Goal: Transaction & Acquisition: Purchase product/service

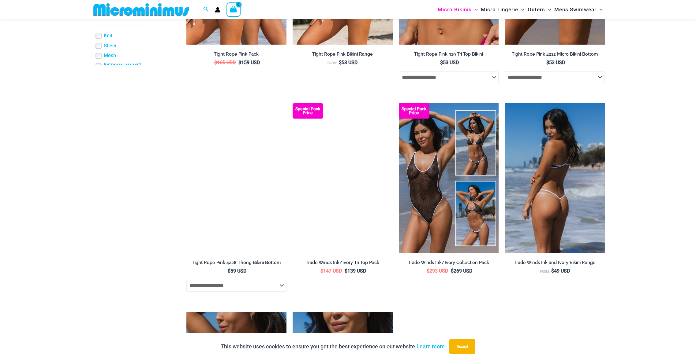
scroll to position [308, 0]
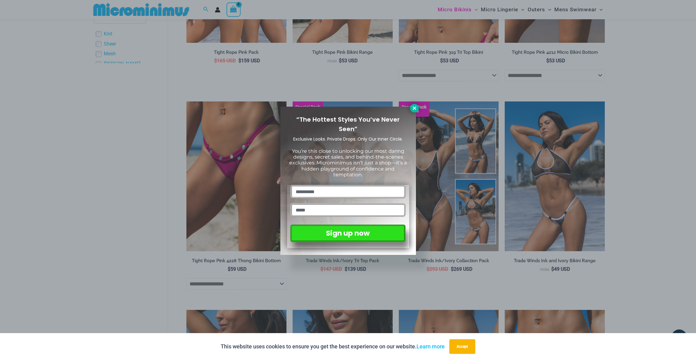
click at [413, 108] on icon at bounding box center [414, 109] width 6 height 6
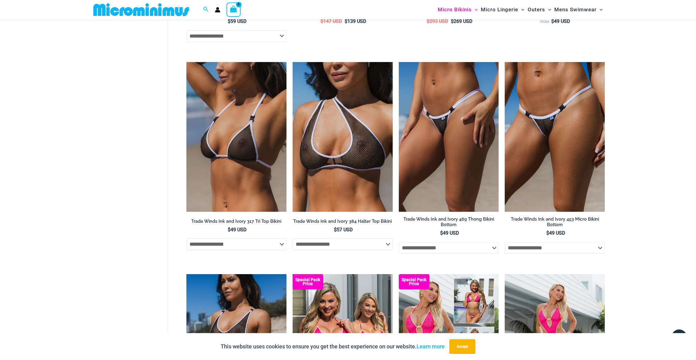
scroll to position [730, 0]
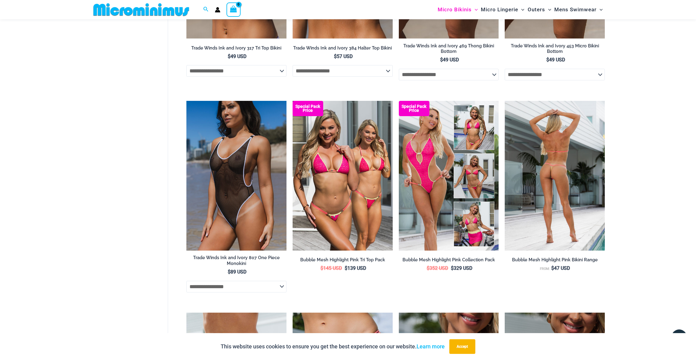
click at [582, 183] on img at bounding box center [554, 176] width 100 height 150
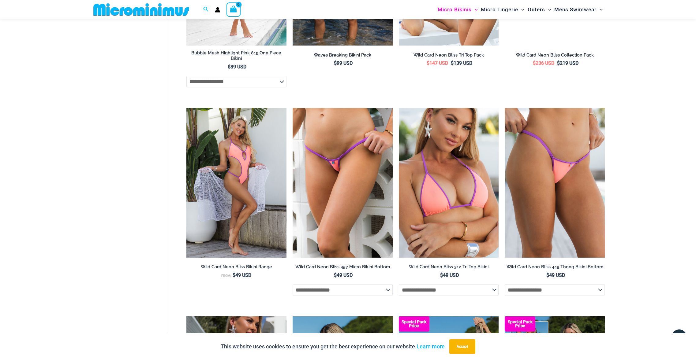
scroll to position [1371, 0]
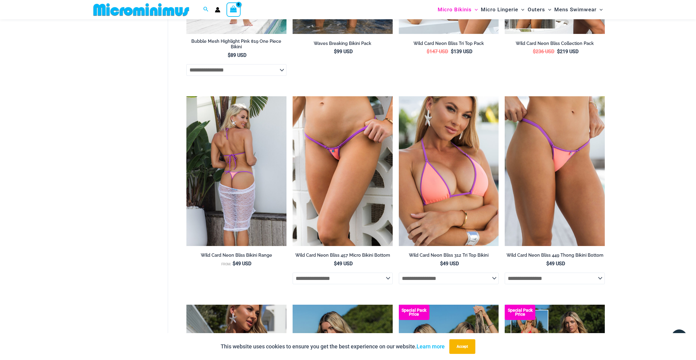
click at [241, 151] on img at bounding box center [236, 171] width 100 height 150
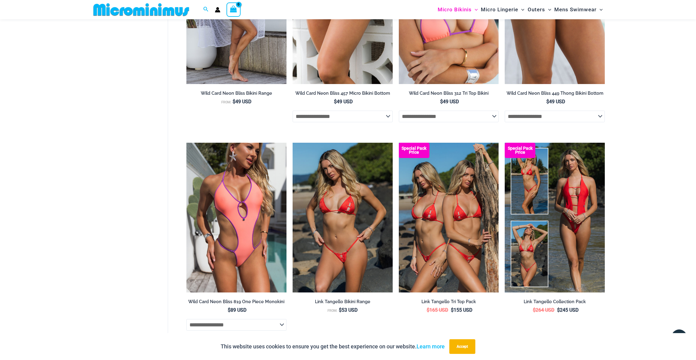
scroll to position [1534, 0]
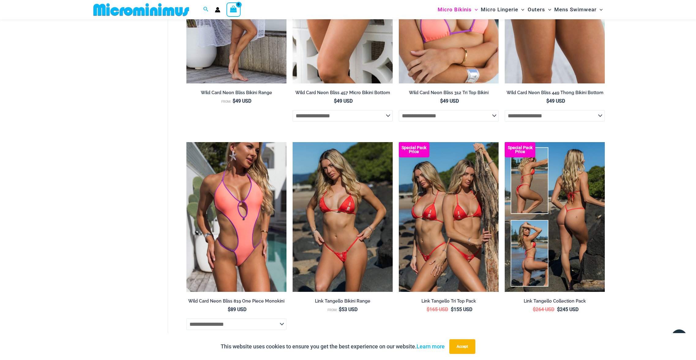
click at [569, 211] on img at bounding box center [554, 217] width 100 height 150
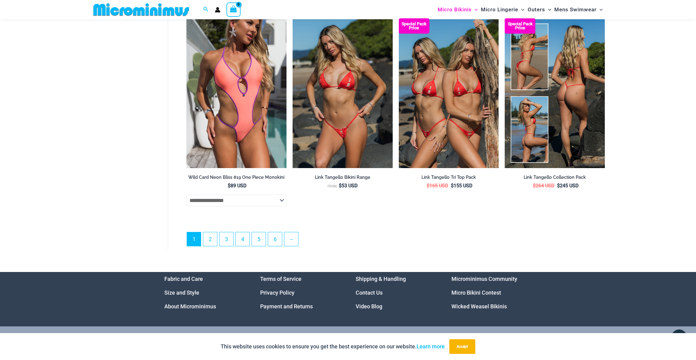
scroll to position [1668, 0]
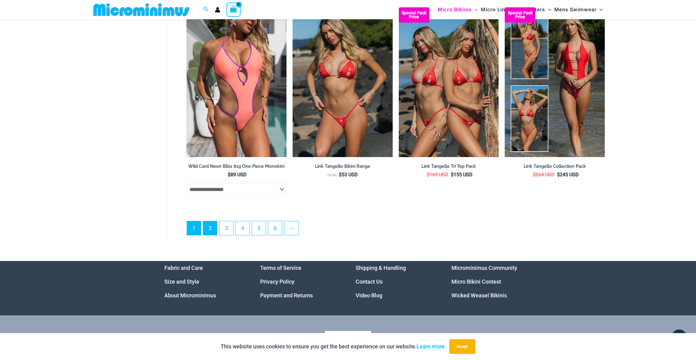
click at [209, 230] on link "2" at bounding box center [210, 228] width 14 height 14
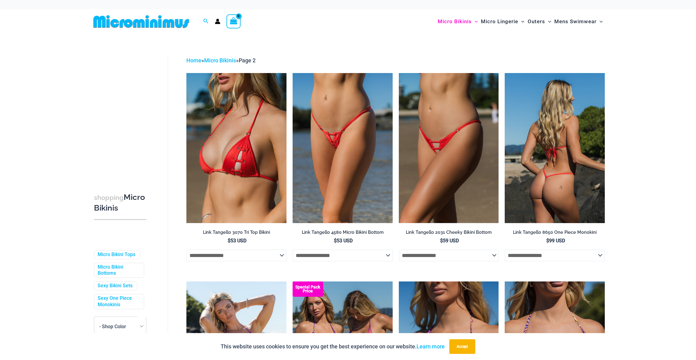
click at [534, 132] on img at bounding box center [554, 148] width 100 height 150
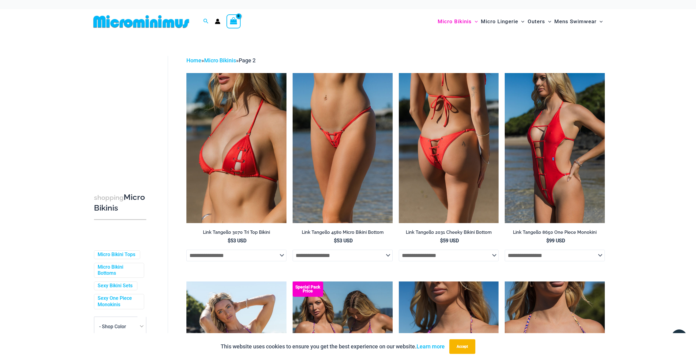
click at [447, 128] on img at bounding box center [449, 148] width 100 height 150
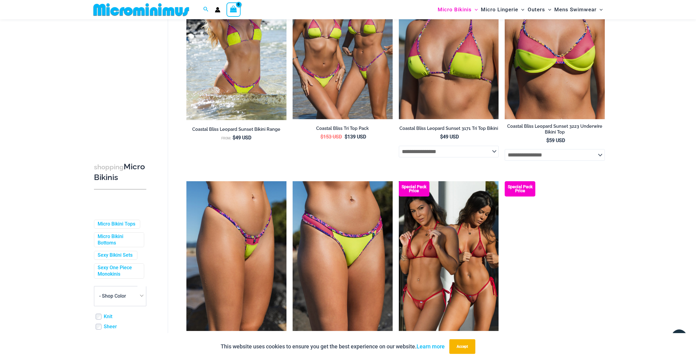
scroll to position [295, 0]
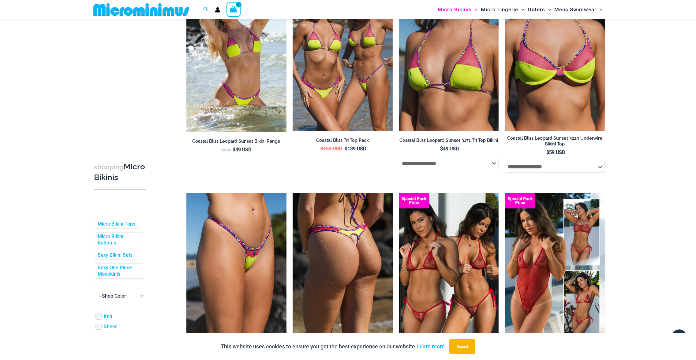
click at [350, 235] on img at bounding box center [342, 268] width 100 height 150
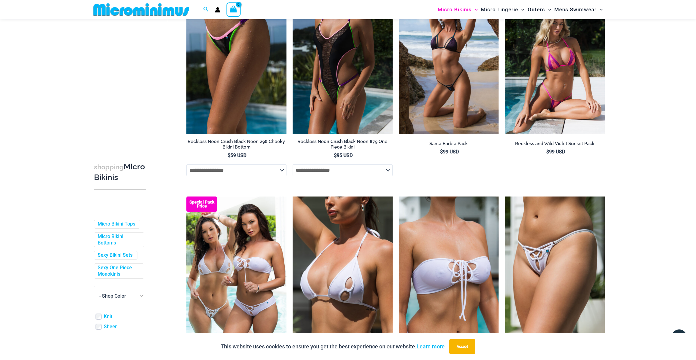
scroll to position [1455, 0]
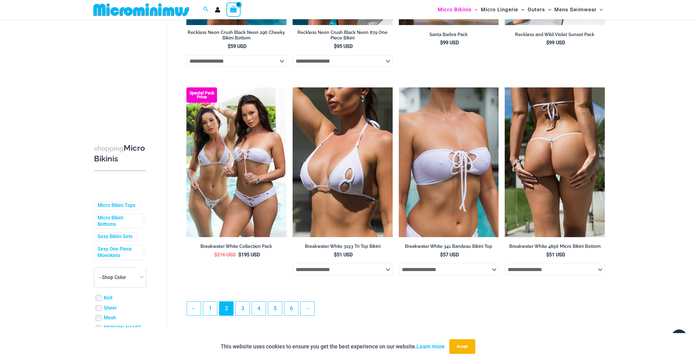
click at [574, 144] on img at bounding box center [554, 162] width 100 height 150
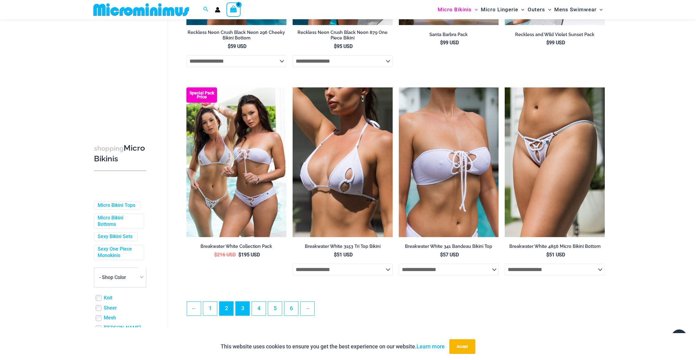
click at [244, 316] on link "3" at bounding box center [243, 309] width 14 height 14
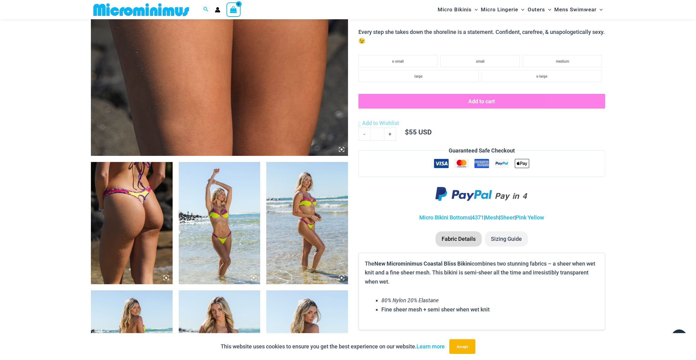
scroll to position [391, 0]
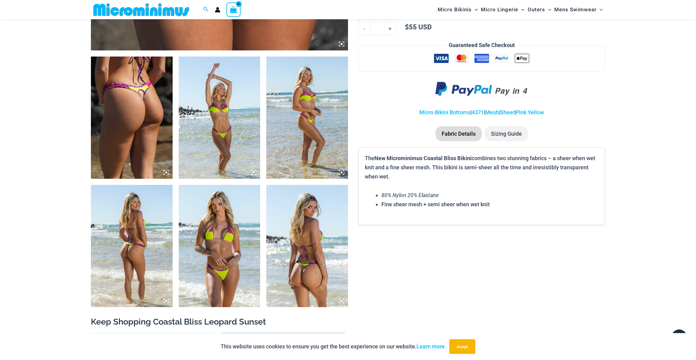
click at [149, 119] on img at bounding box center [132, 118] width 82 height 122
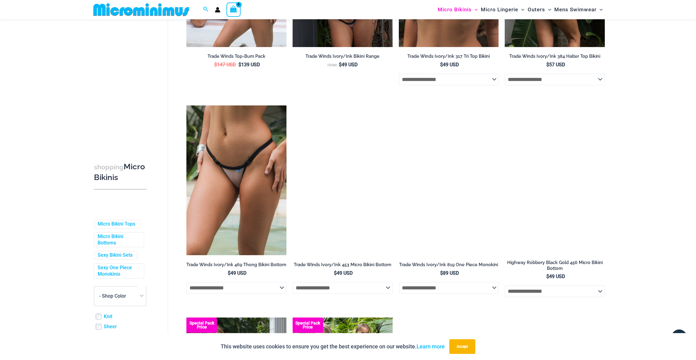
scroll to position [404, 0]
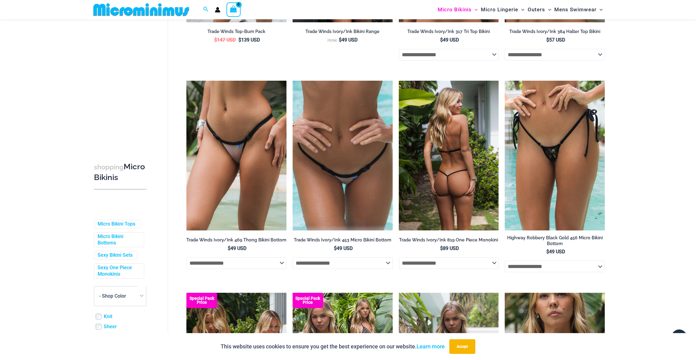
click at [458, 151] on img at bounding box center [449, 156] width 100 height 150
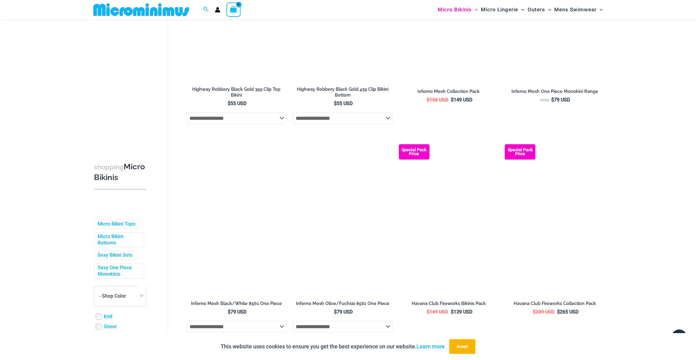
scroll to position [998, 0]
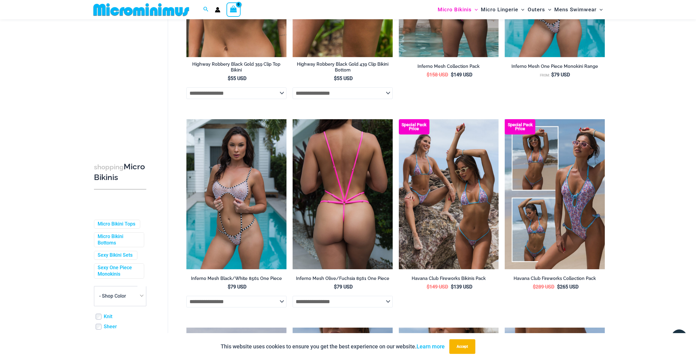
click at [348, 174] on img at bounding box center [342, 194] width 100 height 150
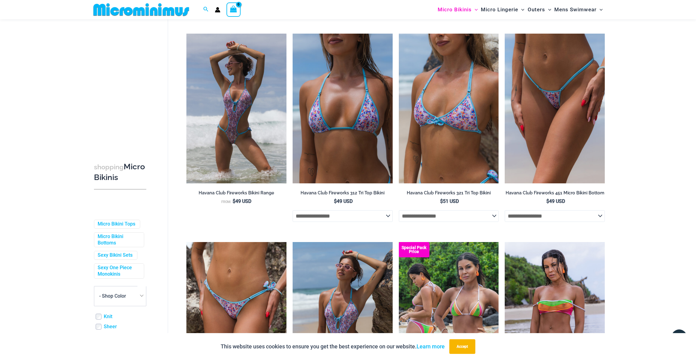
scroll to position [1305, 0]
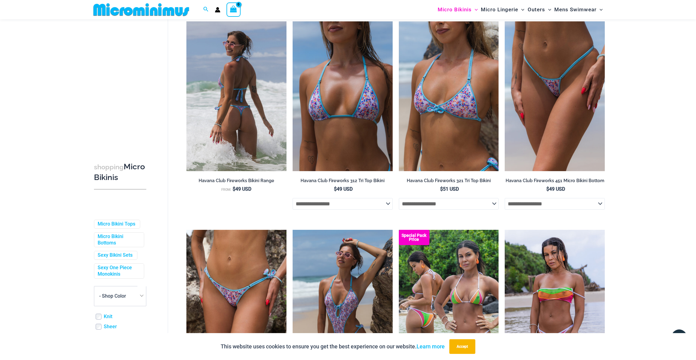
click at [241, 116] on img at bounding box center [236, 96] width 100 height 150
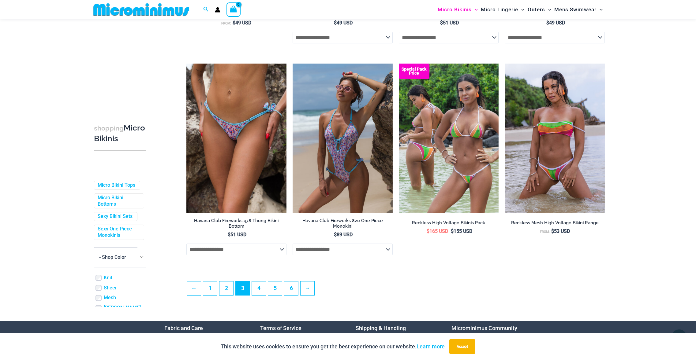
scroll to position [1500, 0]
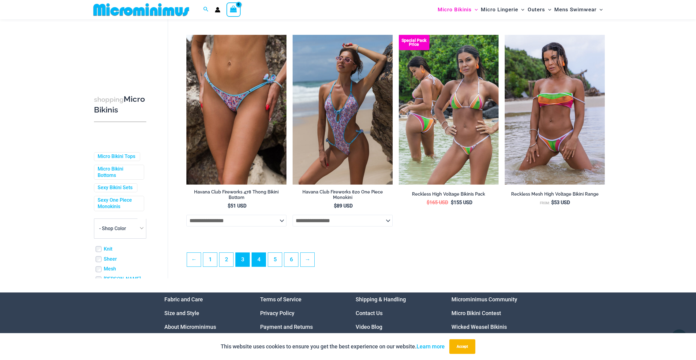
click at [264, 261] on link "4" at bounding box center [259, 260] width 14 height 14
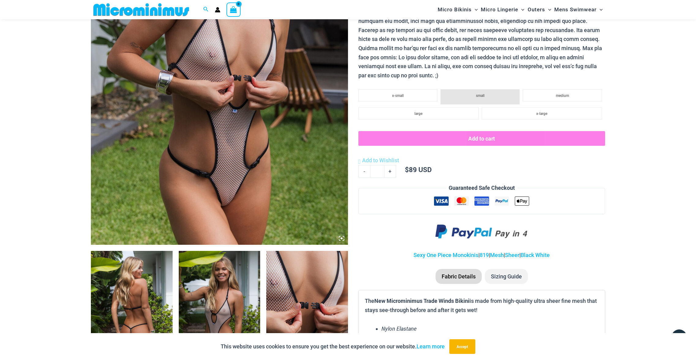
scroll to position [210, 0]
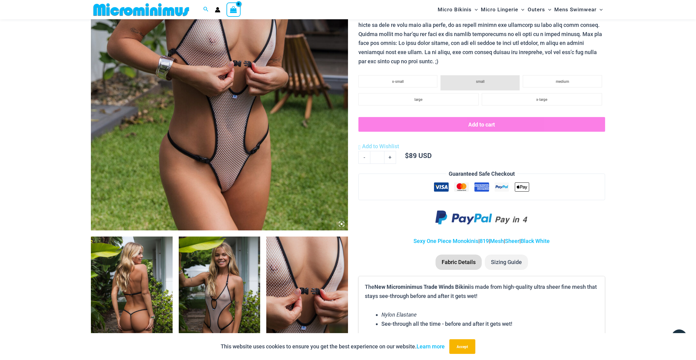
click at [240, 124] on img at bounding box center [219, 37] width 257 height 385
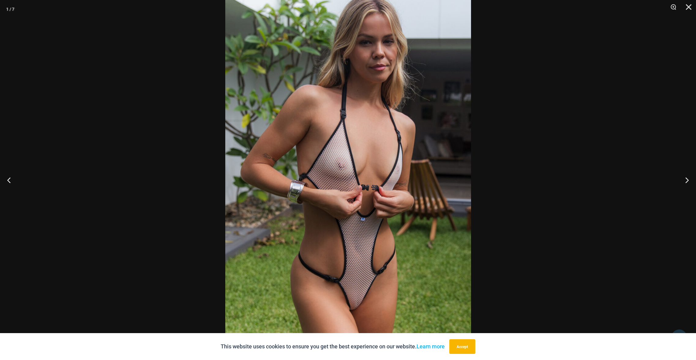
click at [296, 302] on img at bounding box center [348, 163] width 246 height 368
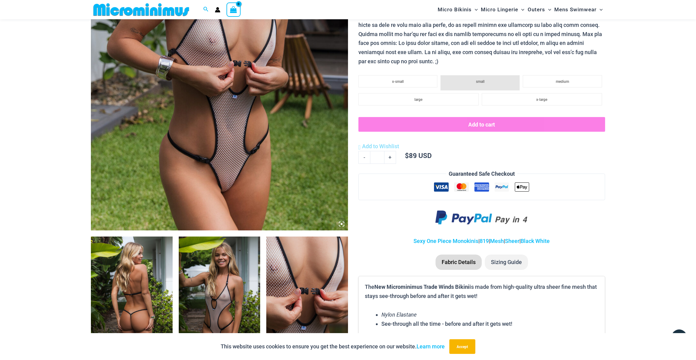
click at [288, 154] on img at bounding box center [219, 37] width 257 height 385
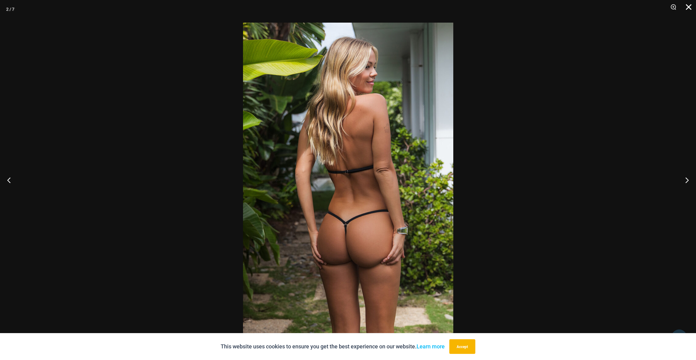
click at [686, 7] on button "Close" at bounding box center [686, 9] width 15 height 18
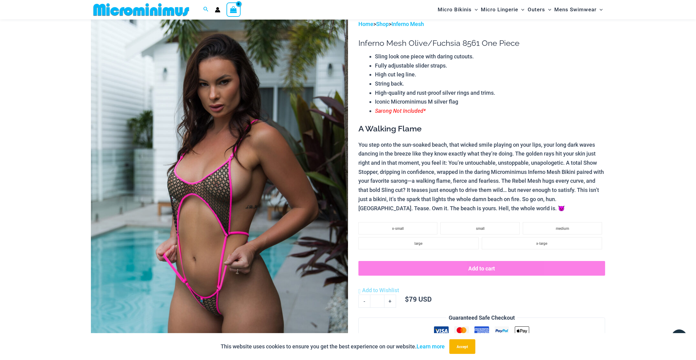
scroll to position [27, 0]
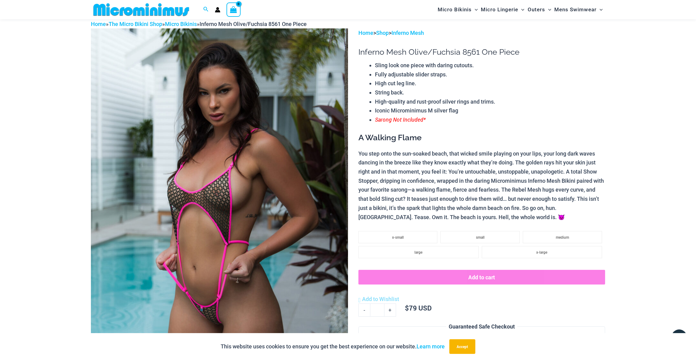
click at [231, 109] on img at bounding box center [219, 220] width 257 height 385
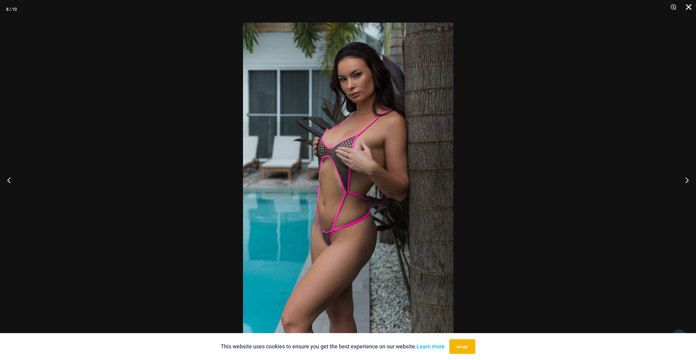
click at [690, 9] on button "Close" at bounding box center [686, 9] width 15 height 18
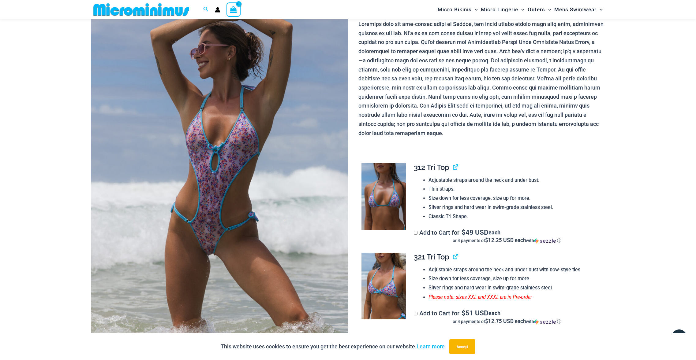
scroll to position [164, 0]
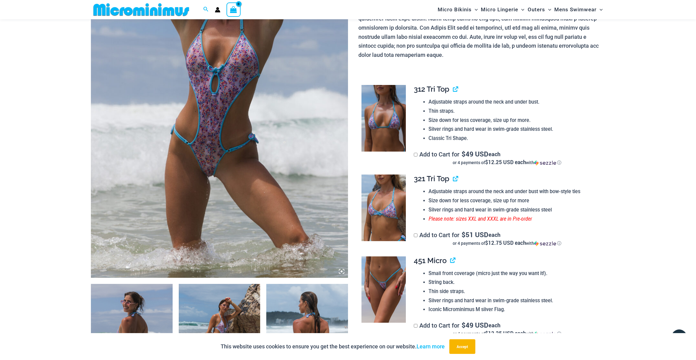
click at [162, 96] on img at bounding box center [219, 85] width 257 height 385
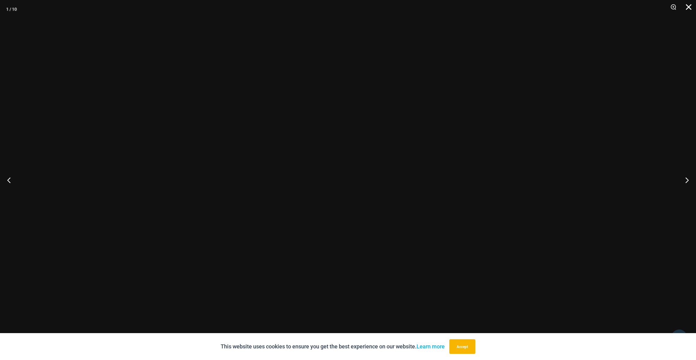
click at [687, 7] on button "Close" at bounding box center [686, 9] width 15 height 18
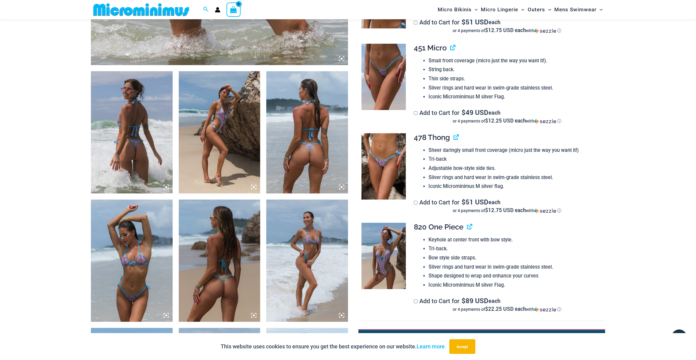
scroll to position [416, 0]
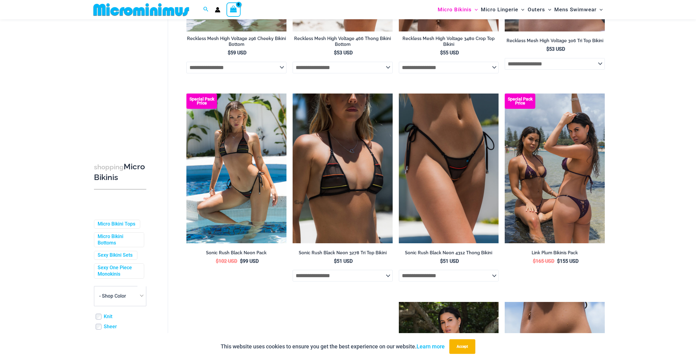
scroll to position [291, 0]
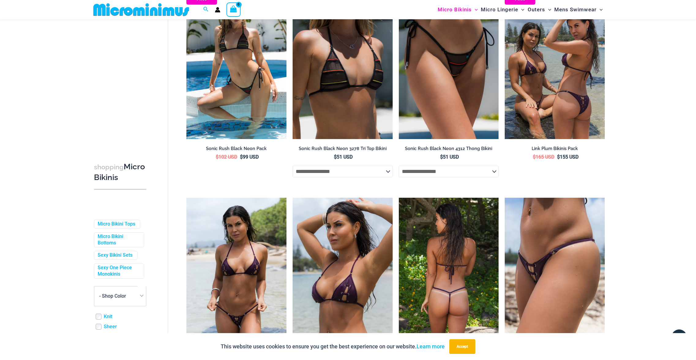
click at [450, 239] on img at bounding box center [449, 273] width 100 height 150
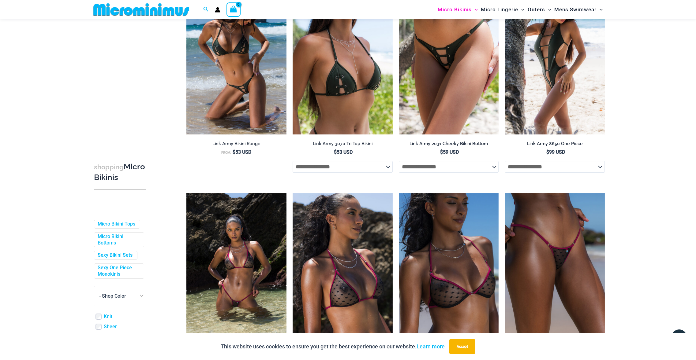
scroll to position [711, 0]
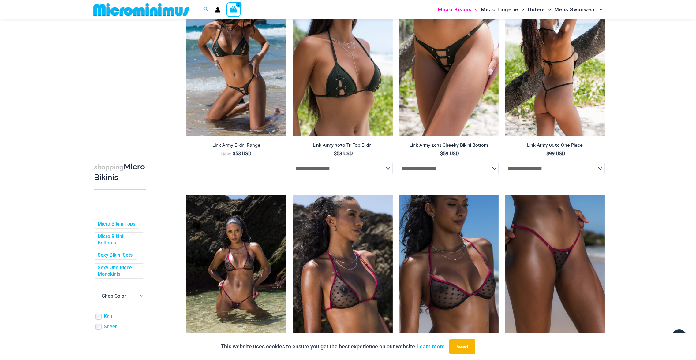
click at [573, 79] on img at bounding box center [554, 61] width 100 height 150
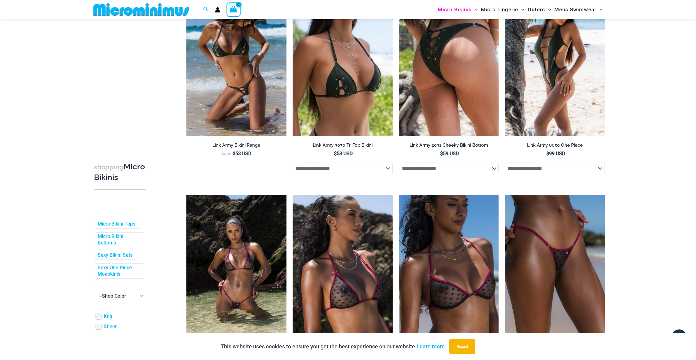
click at [439, 76] on img at bounding box center [449, 61] width 100 height 150
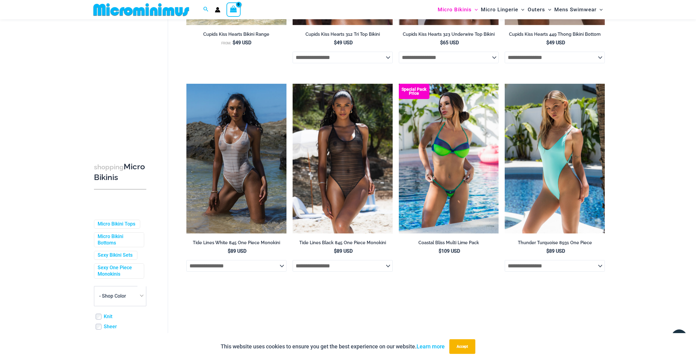
scroll to position [1069, 0]
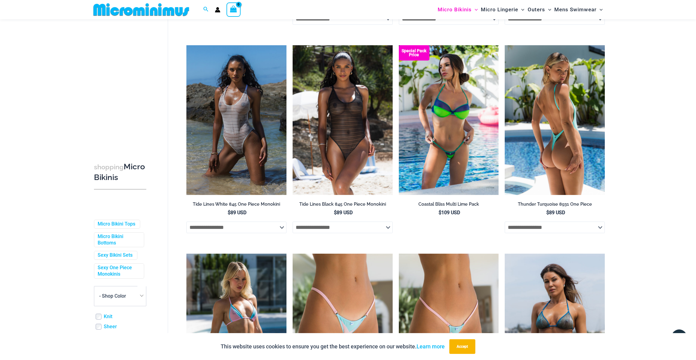
click at [577, 128] on img at bounding box center [554, 120] width 100 height 150
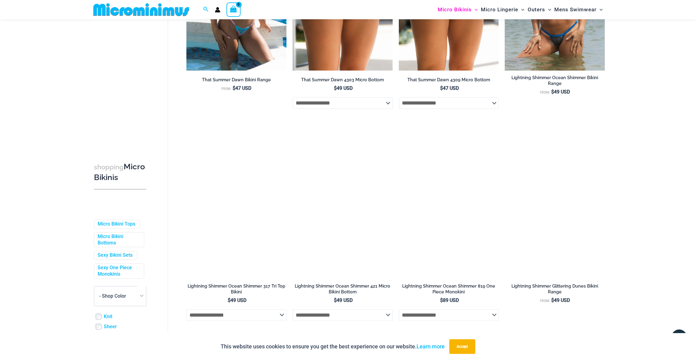
scroll to position [1476, 0]
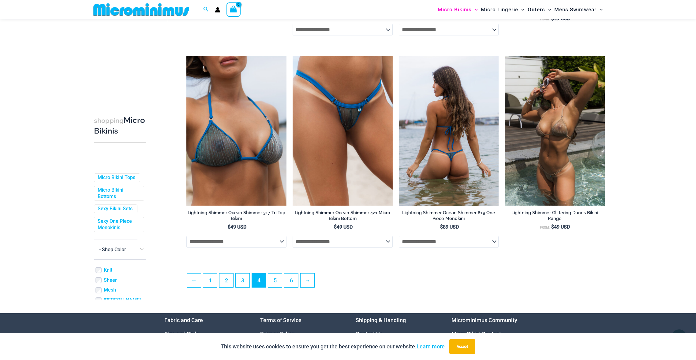
click at [466, 143] on img at bounding box center [449, 131] width 100 height 150
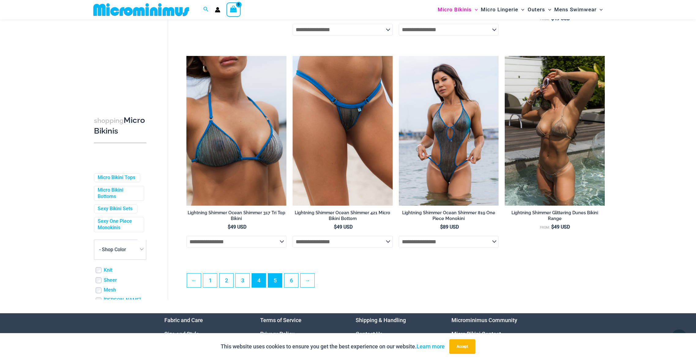
click at [273, 288] on link "5" at bounding box center [275, 281] width 14 height 14
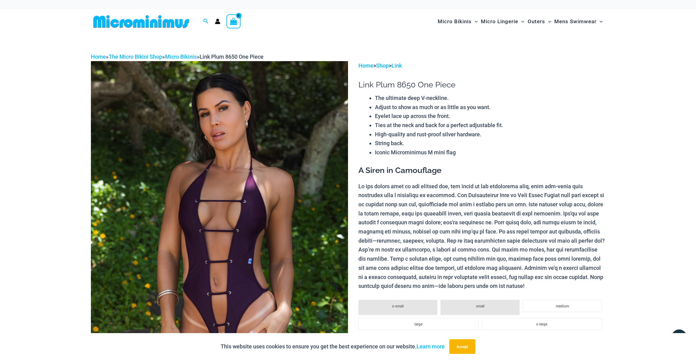
click at [315, 142] on img at bounding box center [219, 253] width 257 height 385
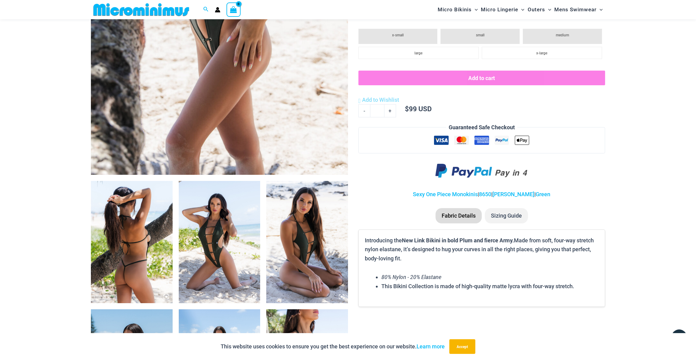
scroll to position [267, 0]
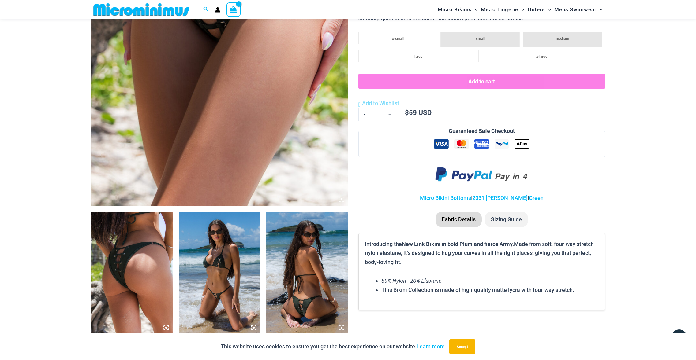
scroll to position [258, 0]
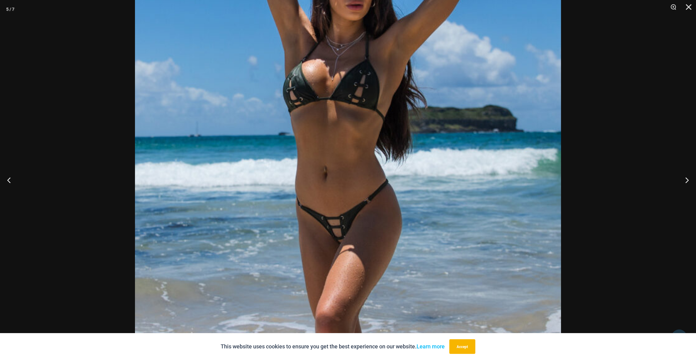
click at [303, 151] on img at bounding box center [348, 209] width 426 height 639
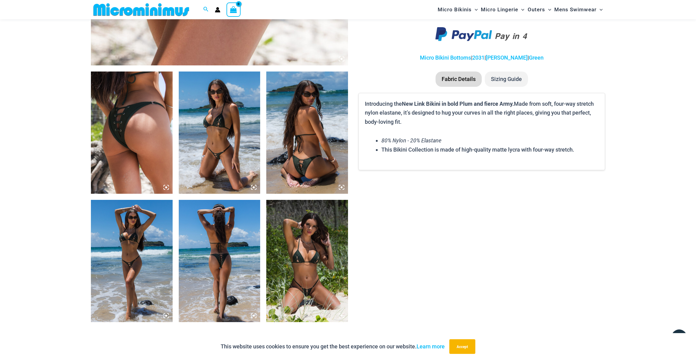
scroll to position [425, 0]
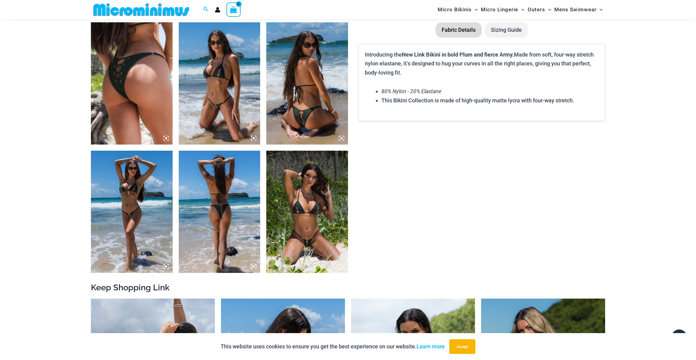
click at [314, 211] on img at bounding box center [307, 212] width 82 height 122
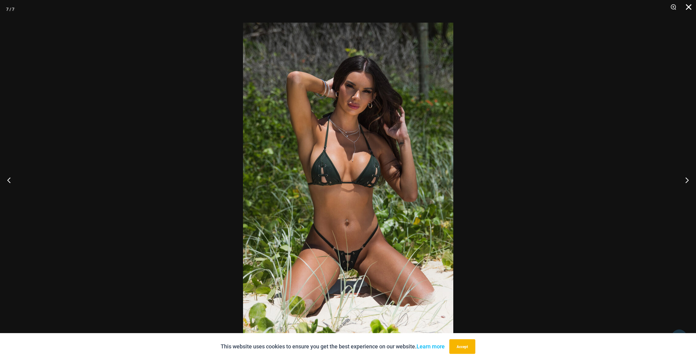
click at [687, 6] on button "Close" at bounding box center [686, 9] width 15 height 18
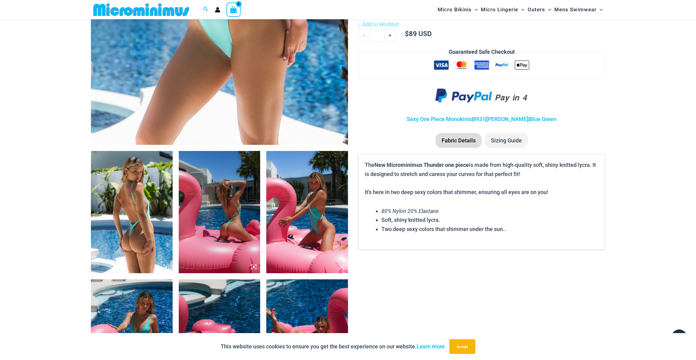
scroll to position [281, 0]
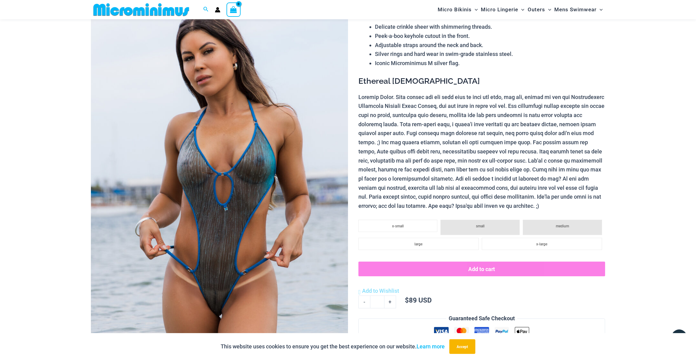
scroll to position [87, 0]
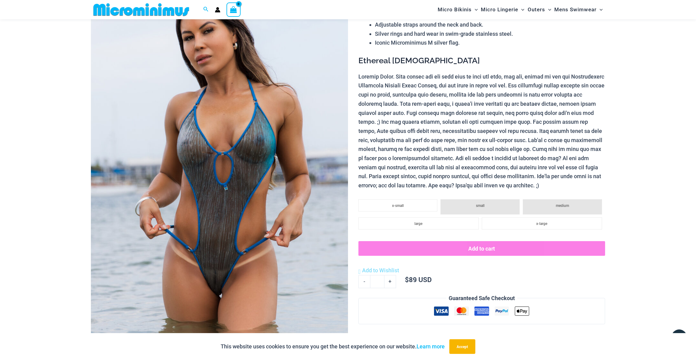
click at [280, 179] on img at bounding box center [219, 162] width 257 height 385
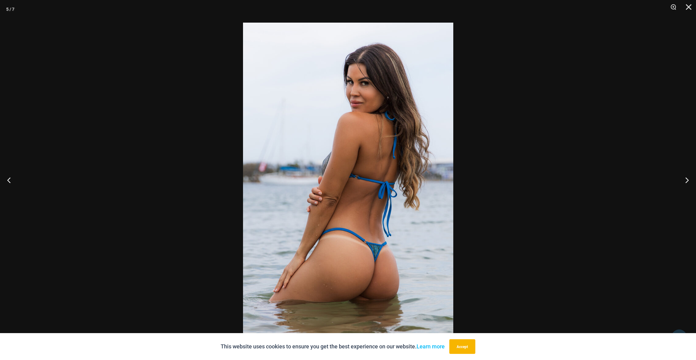
click at [300, 20] on div at bounding box center [348, 180] width 696 height 360
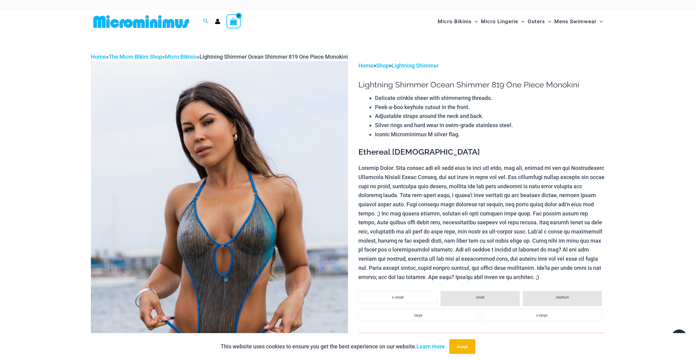
scroll to position [0, 0]
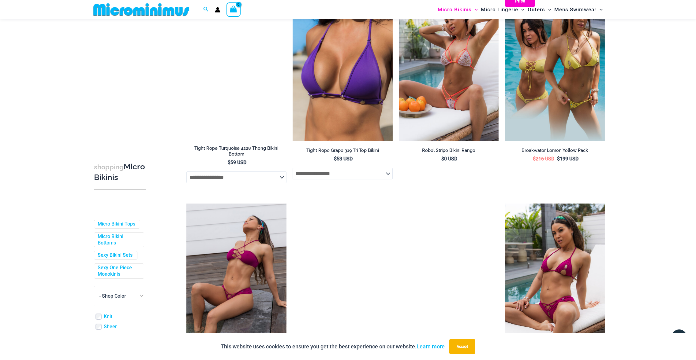
scroll to position [714, 0]
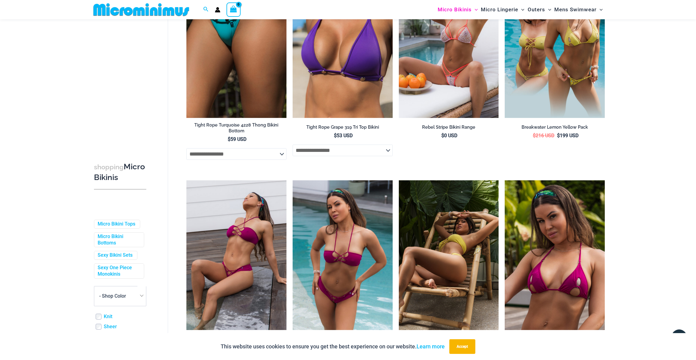
click at [464, 203] on img at bounding box center [449, 255] width 100 height 150
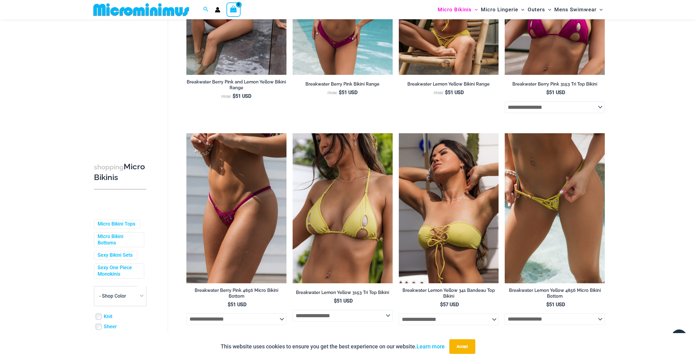
scroll to position [988, 0]
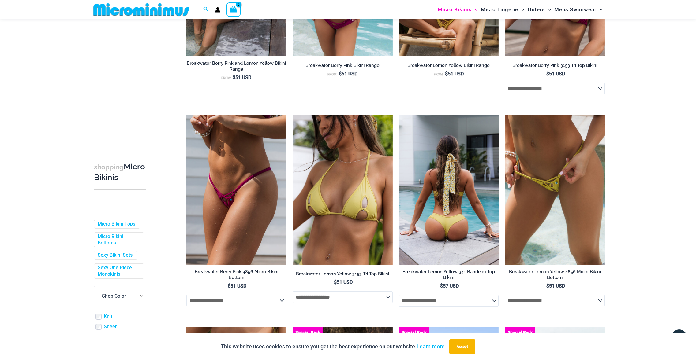
click at [444, 181] on img at bounding box center [449, 190] width 100 height 150
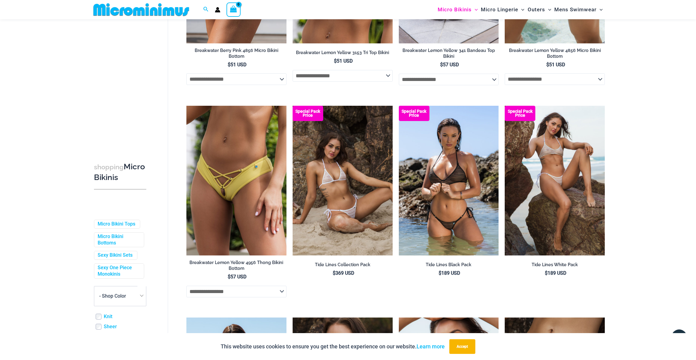
scroll to position [1233, 0]
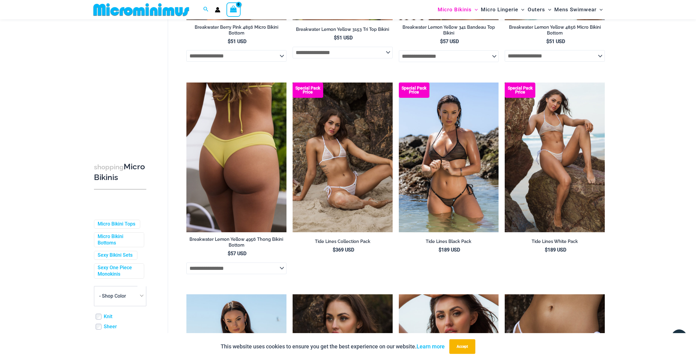
click at [247, 164] on img at bounding box center [236, 158] width 100 height 150
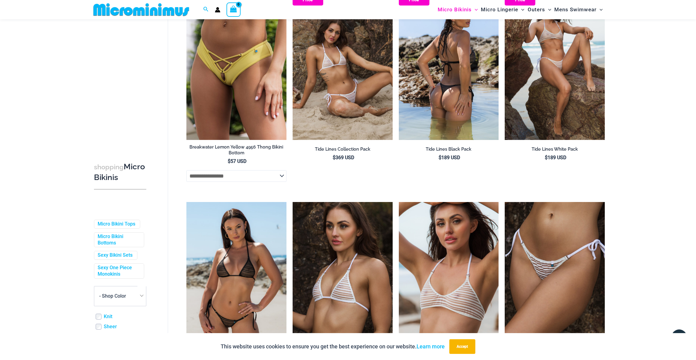
scroll to position [1352, 0]
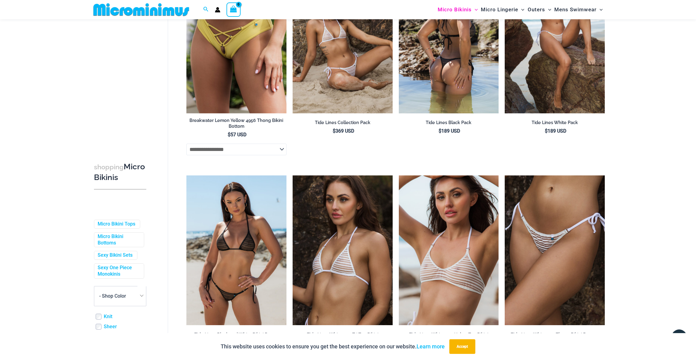
click at [445, 65] on img at bounding box center [449, 39] width 100 height 150
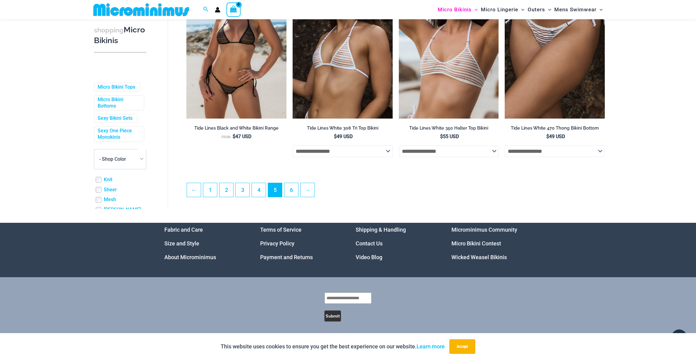
scroll to position [1559, 0]
click at [296, 188] on link "6" at bounding box center [291, 191] width 14 height 14
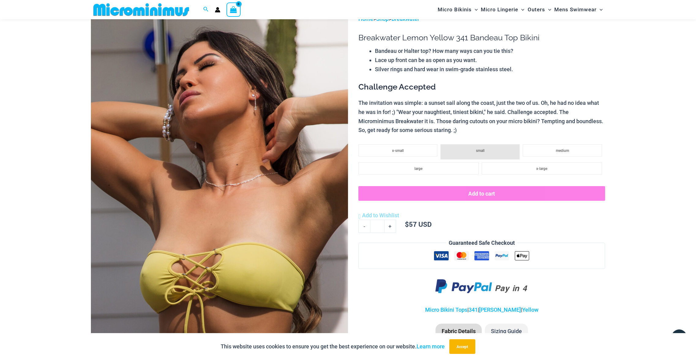
scroll to position [88, 0]
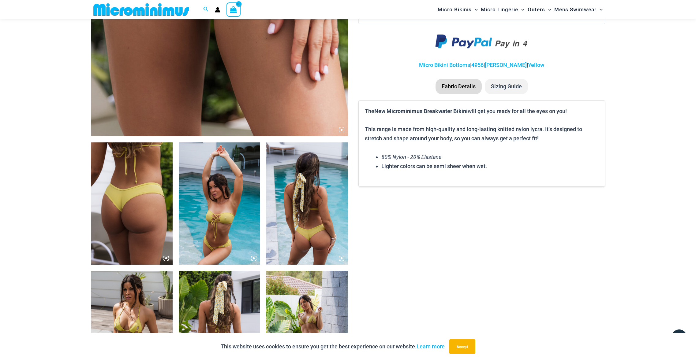
scroll to position [332, 0]
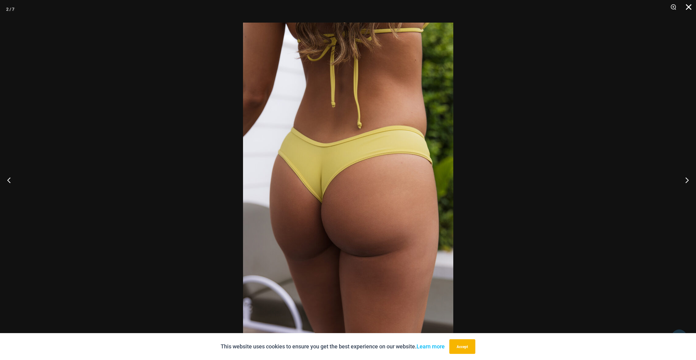
click at [691, 7] on button "Close" at bounding box center [686, 9] width 15 height 18
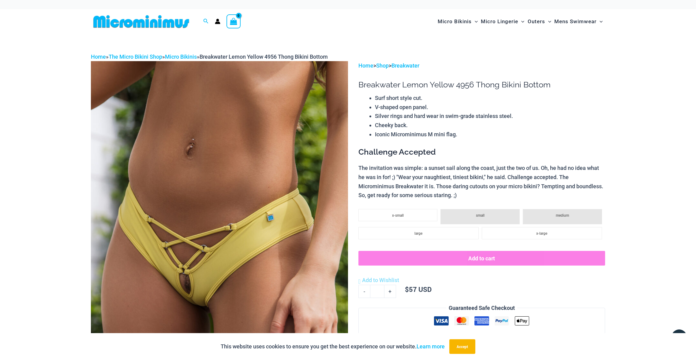
scroll to position [0, 0]
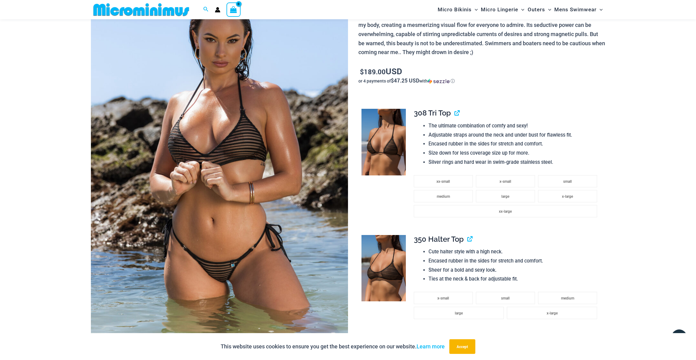
scroll to position [75, 0]
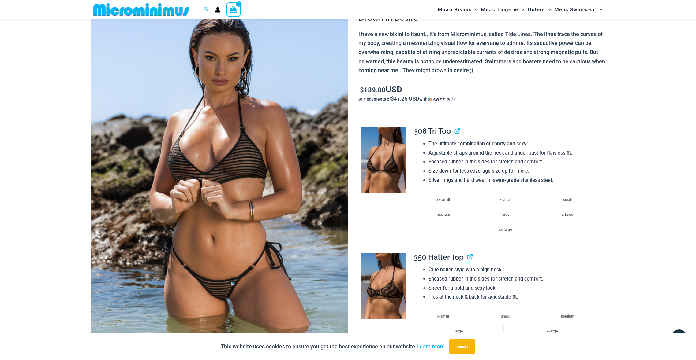
click at [296, 126] on img at bounding box center [219, 173] width 257 height 385
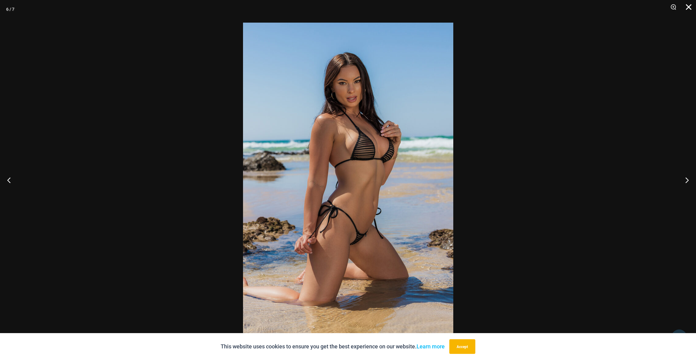
click at [689, 6] on button "Close" at bounding box center [686, 9] width 15 height 18
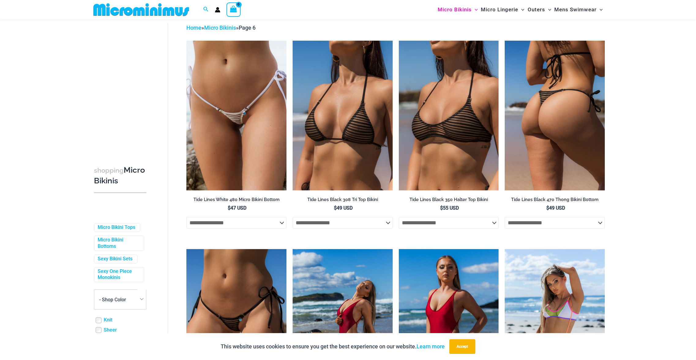
scroll to position [86, 0]
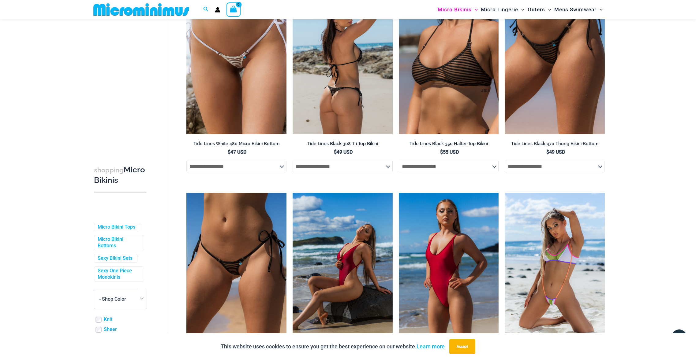
click at [345, 73] on img at bounding box center [342, 59] width 100 height 150
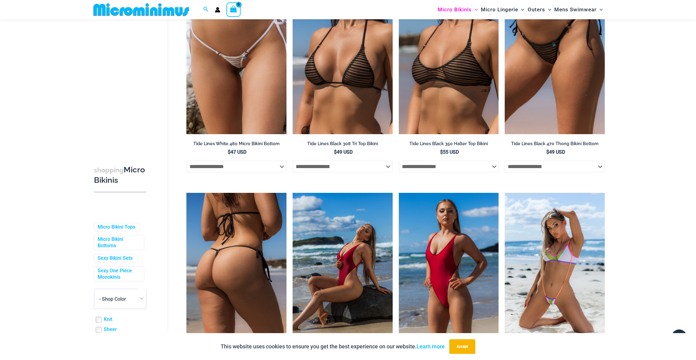
click at [248, 200] on img at bounding box center [236, 268] width 100 height 150
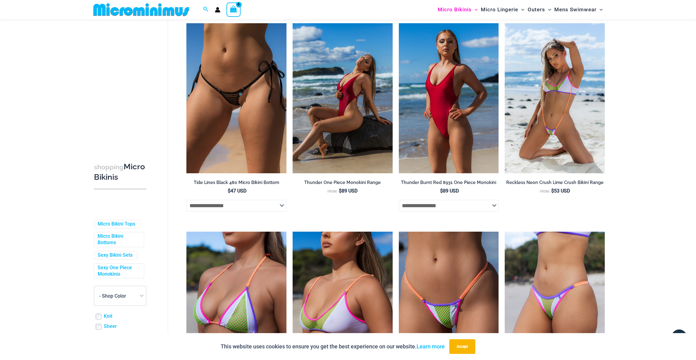
scroll to position [289, 0]
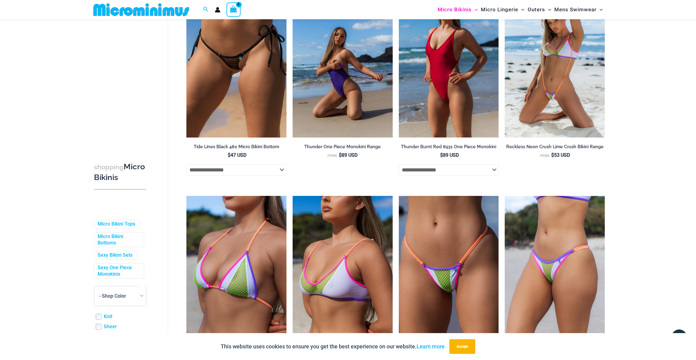
click at [358, 122] on img at bounding box center [342, 62] width 100 height 150
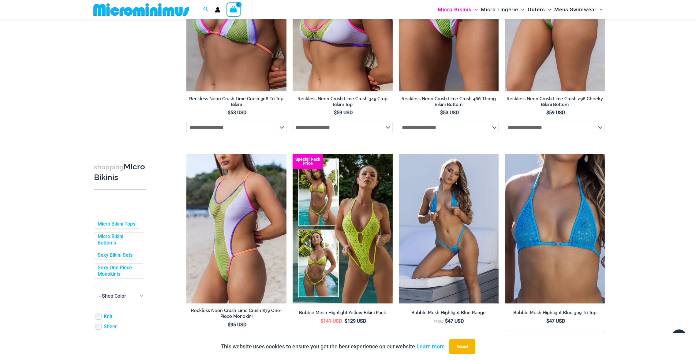
scroll to position [571, 0]
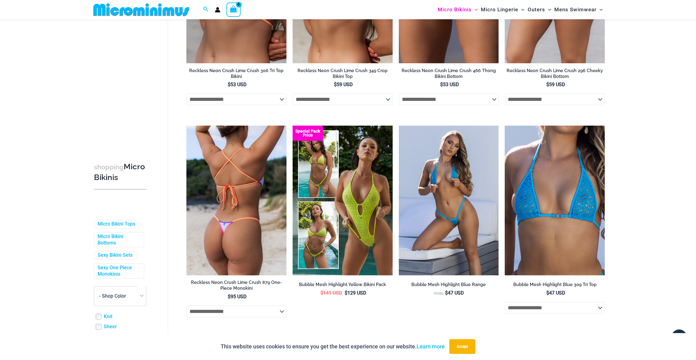
click at [265, 167] on img at bounding box center [236, 201] width 100 height 150
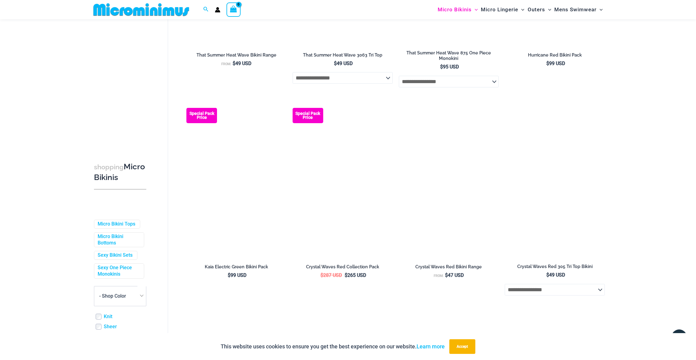
scroll to position [1253, 0]
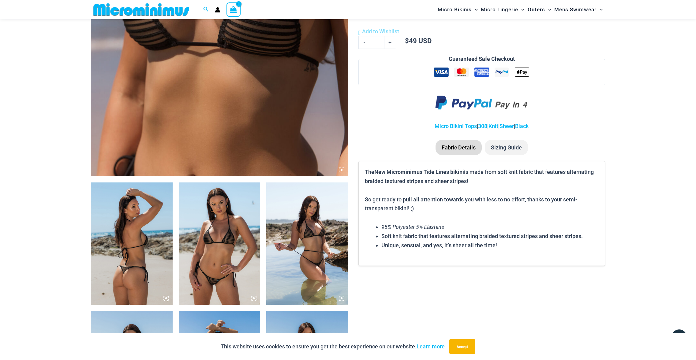
scroll to position [210, 0]
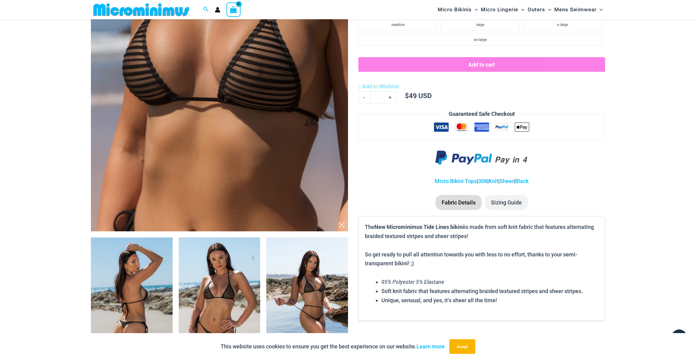
click at [293, 106] on img at bounding box center [219, 38] width 257 height 385
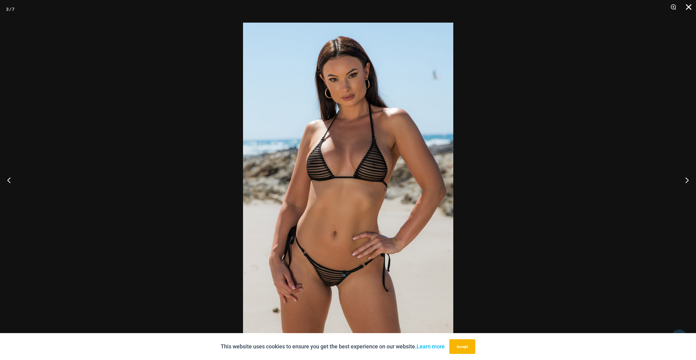
click at [688, 6] on button "Close" at bounding box center [686, 9] width 15 height 18
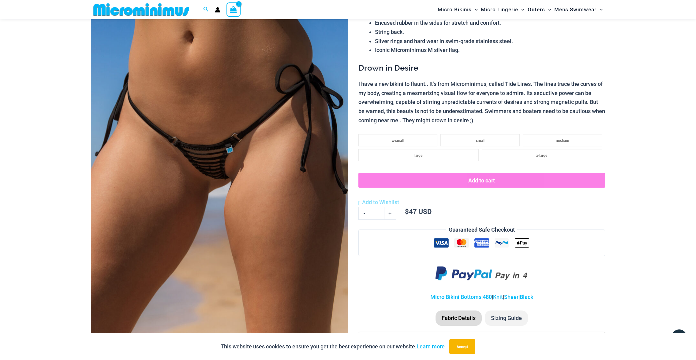
scroll to position [82, 0]
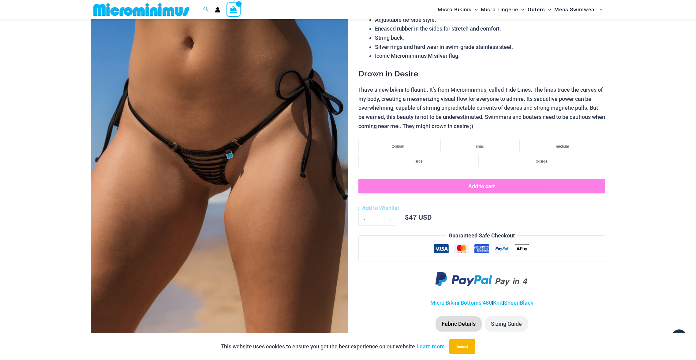
click at [252, 156] on img at bounding box center [219, 166] width 257 height 385
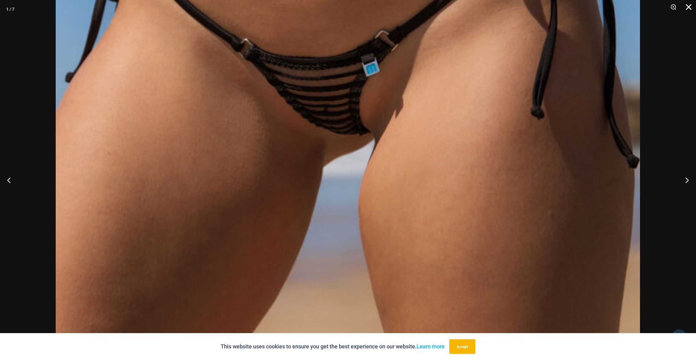
click at [686, 7] on button "Close" at bounding box center [686, 9] width 15 height 18
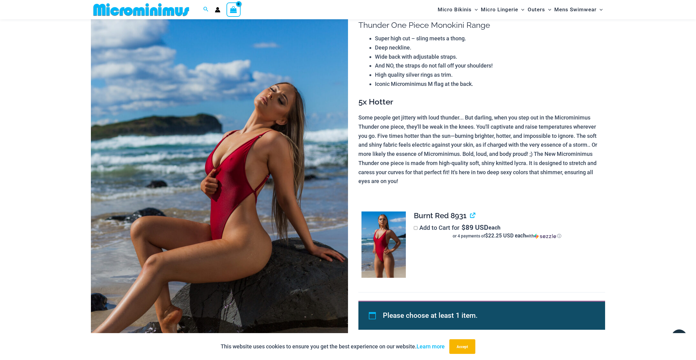
scroll to position [171, 0]
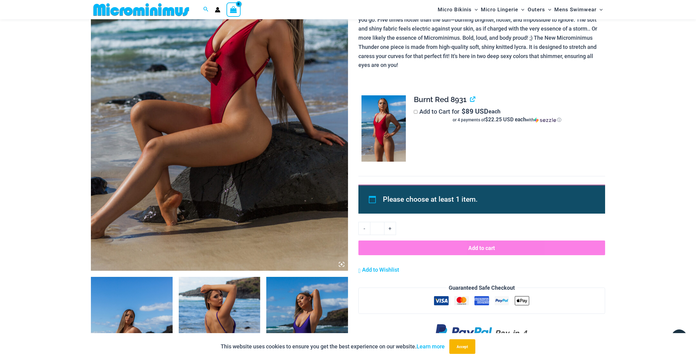
click at [235, 66] on img at bounding box center [219, 78] width 257 height 385
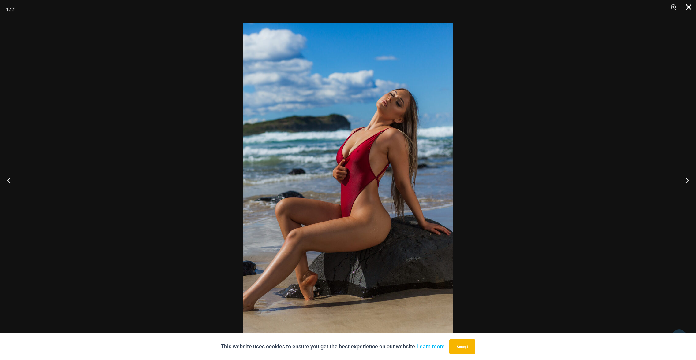
click at [686, 8] on button "Close" at bounding box center [686, 9] width 15 height 18
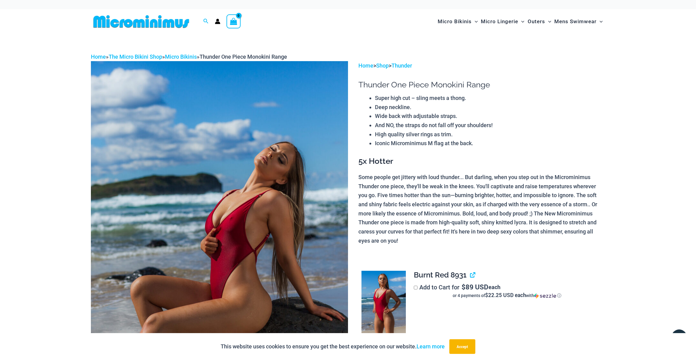
scroll to position [0, 0]
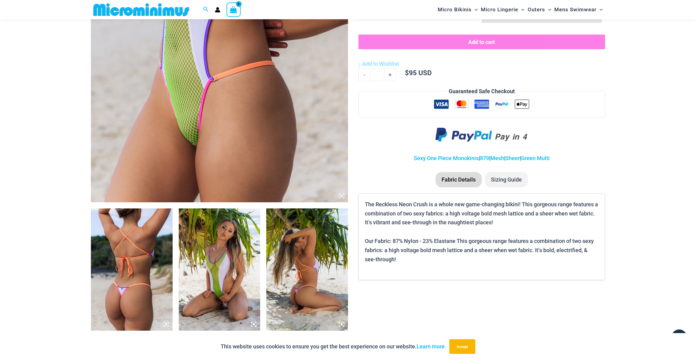
scroll to position [184, 0]
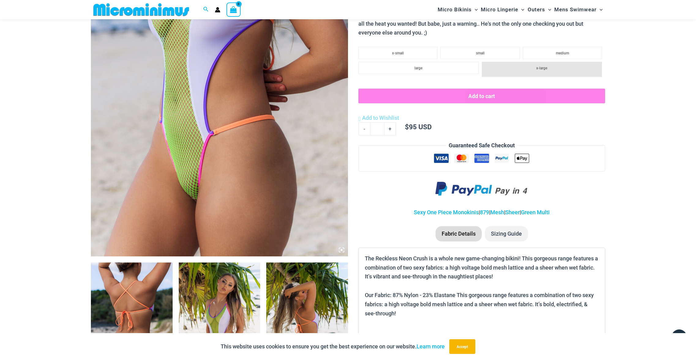
click at [270, 107] on img at bounding box center [219, 63] width 257 height 385
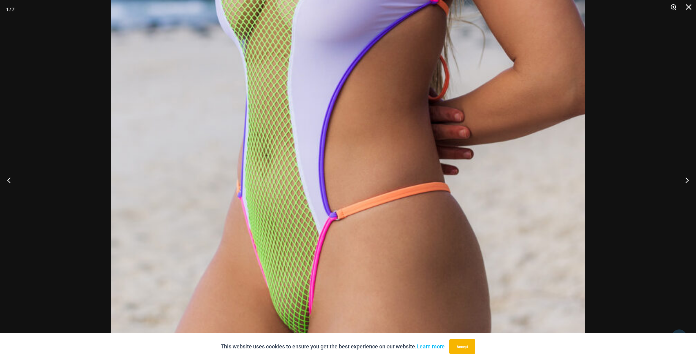
click at [675, 6] on button "Zoom" at bounding box center [670, 9] width 15 height 18
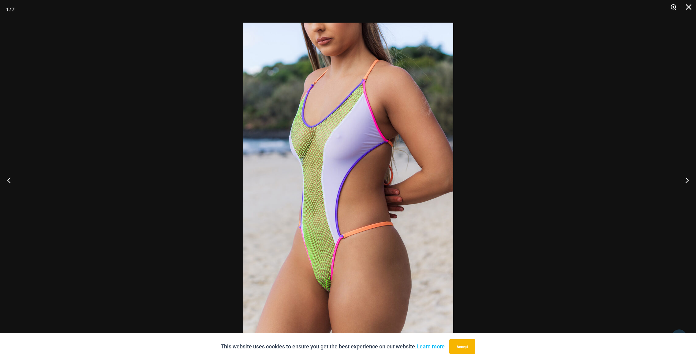
click at [675, 7] on button "Zoom" at bounding box center [670, 9] width 15 height 18
click at [674, 7] on button "Zoom" at bounding box center [670, 9] width 15 height 18
click at [675, 7] on button "Zoom" at bounding box center [670, 9] width 15 height 18
click at [353, 121] on img at bounding box center [348, 180] width 210 height 315
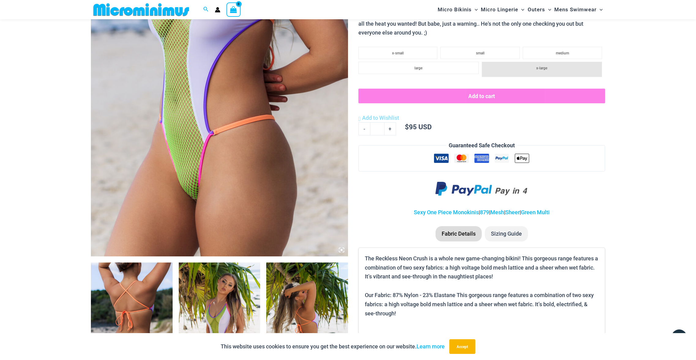
click at [238, 121] on img at bounding box center [219, 63] width 257 height 385
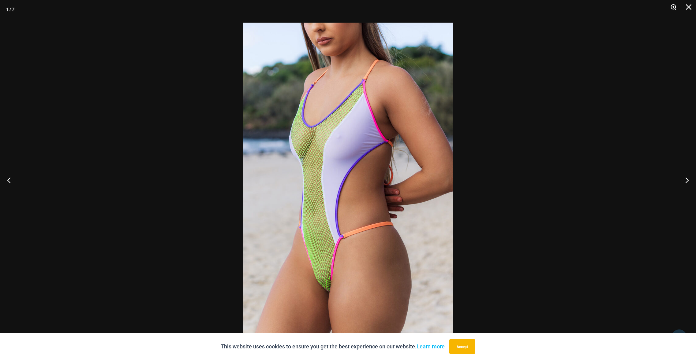
click at [672, 7] on button "Zoom" at bounding box center [670, 9] width 15 height 18
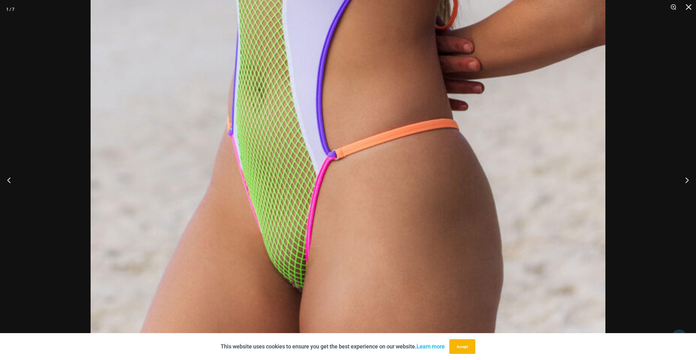
click at [411, 224] on img at bounding box center [348, 16] width 515 height 771
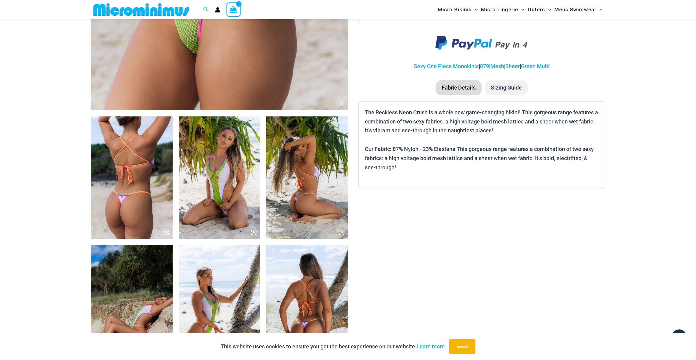
scroll to position [340, 0]
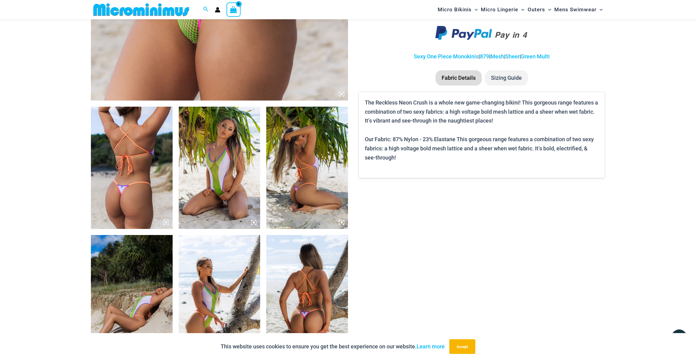
click at [221, 189] on img at bounding box center [220, 168] width 82 height 122
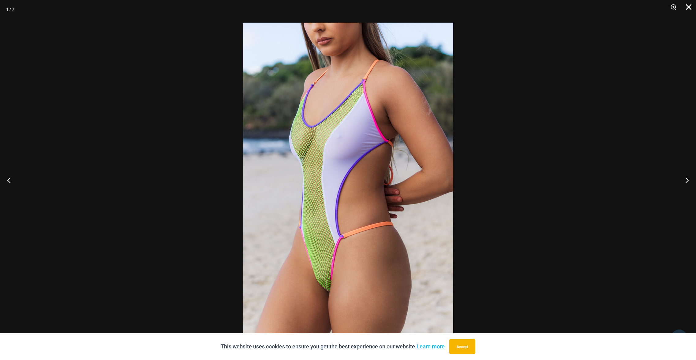
click at [690, 7] on button "Close" at bounding box center [686, 9] width 15 height 18
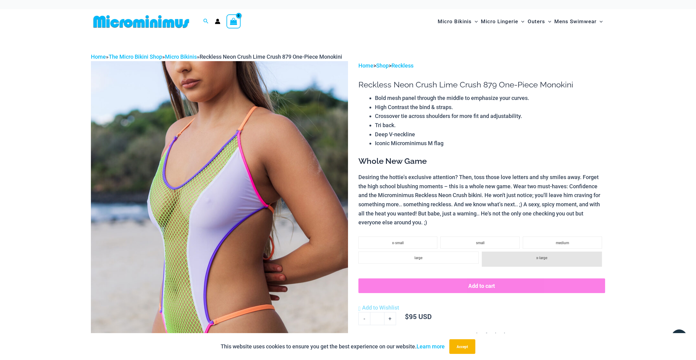
scroll to position [0, 0]
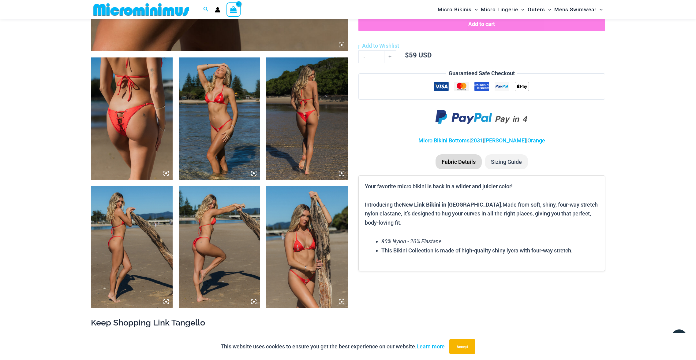
scroll to position [408, 0]
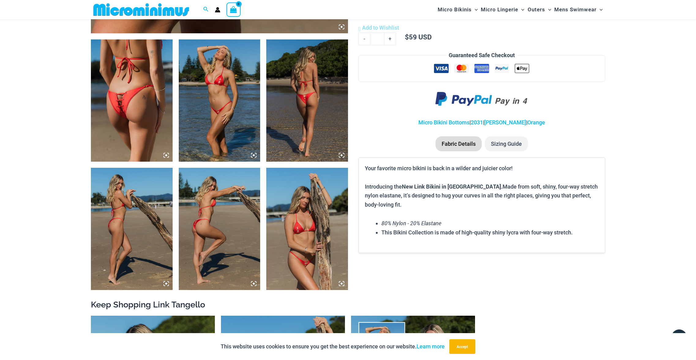
click at [141, 88] on img at bounding box center [132, 100] width 82 height 122
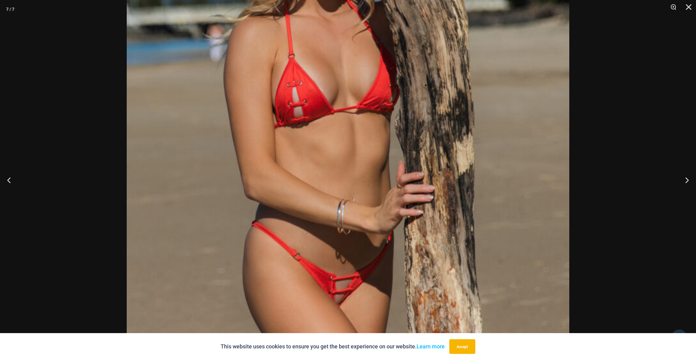
click at [187, 50] on img at bounding box center [348, 99] width 442 height 663
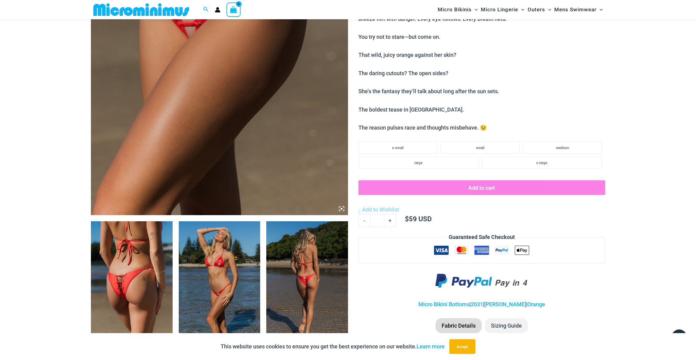
scroll to position [247, 0]
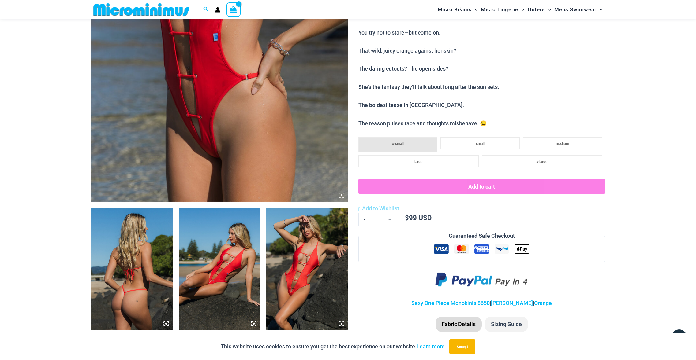
scroll to position [266, 0]
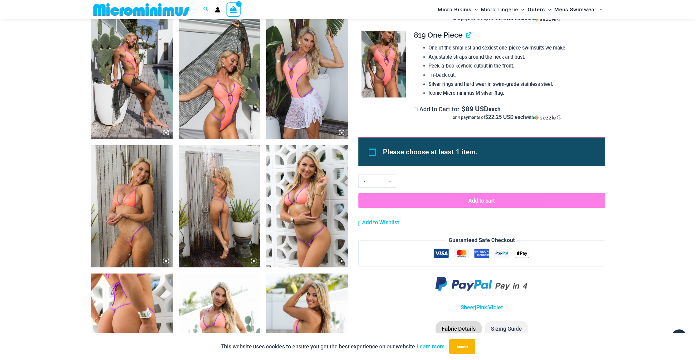
scroll to position [544, 0]
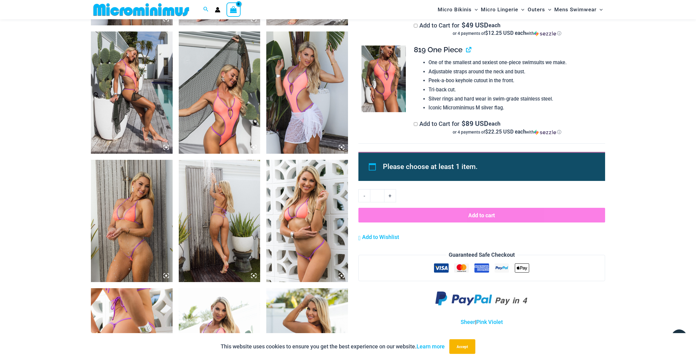
click at [125, 184] on img at bounding box center [132, 221] width 82 height 122
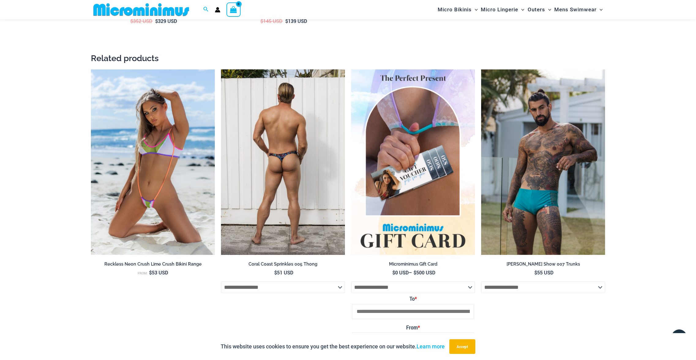
scroll to position [1317, 0]
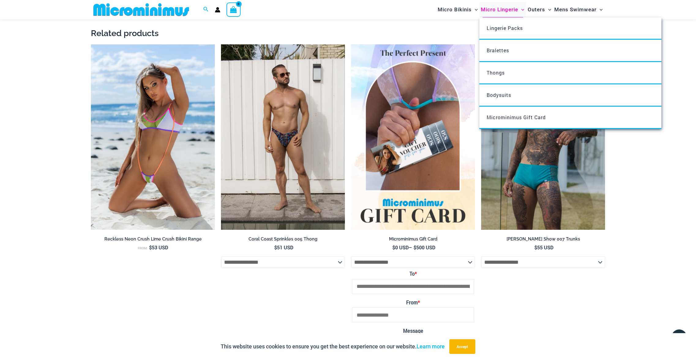
click at [493, 10] on span "Micro Lingerie" at bounding box center [499, 10] width 37 height 16
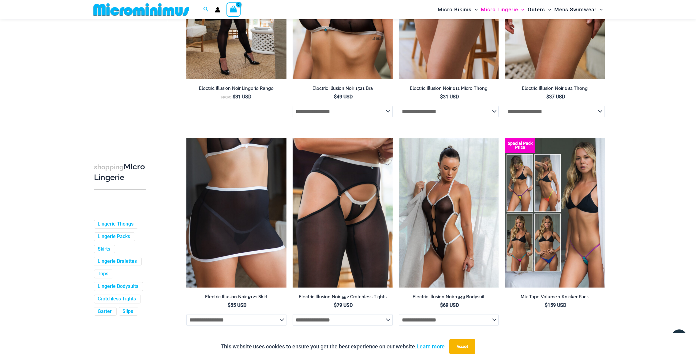
scroll to position [1266, 0]
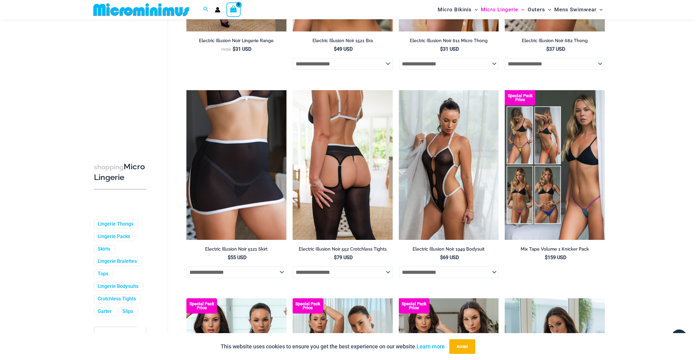
click at [358, 137] on img at bounding box center [342, 165] width 100 height 150
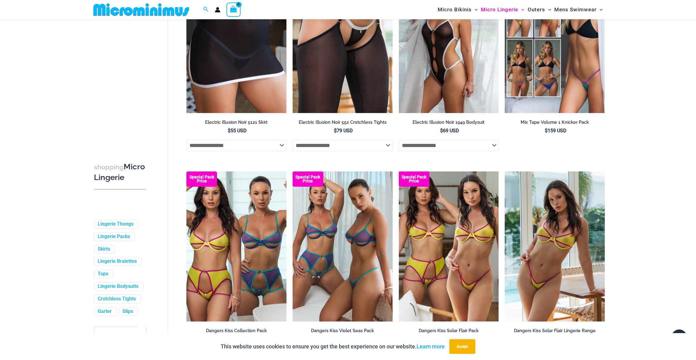
scroll to position [1461, 0]
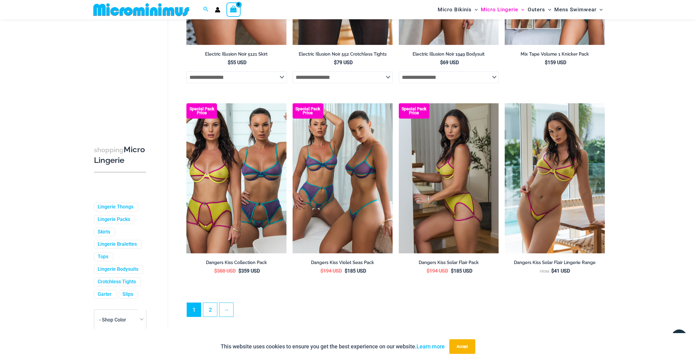
click at [459, 213] on img at bounding box center [449, 178] width 100 height 150
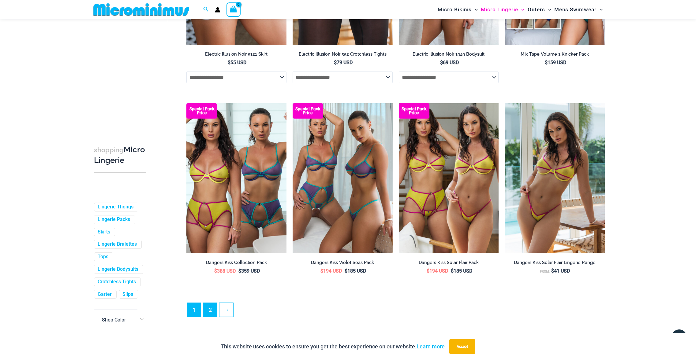
click at [209, 312] on link "2" at bounding box center [210, 310] width 14 height 14
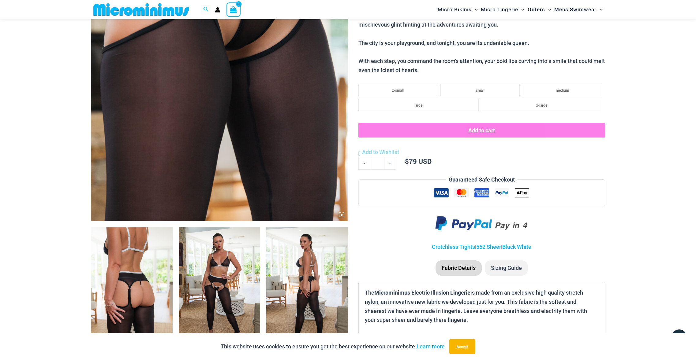
scroll to position [253, 0]
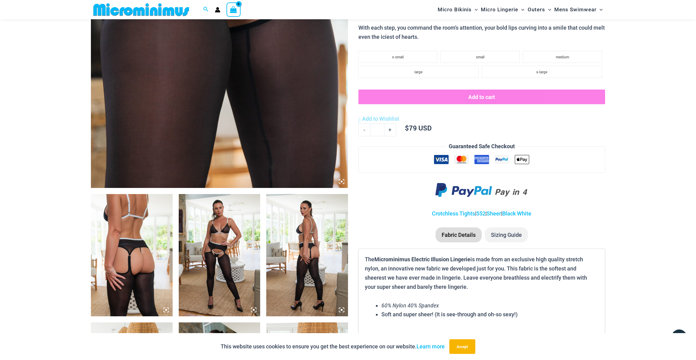
click at [154, 208] on img at bounding box center [132, 255] width 82 height 122
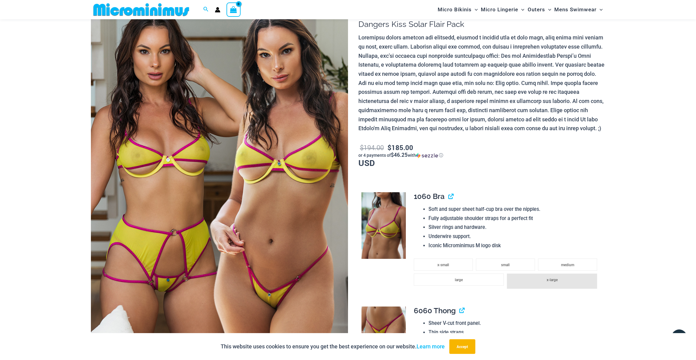
scroll to position [137, 0]
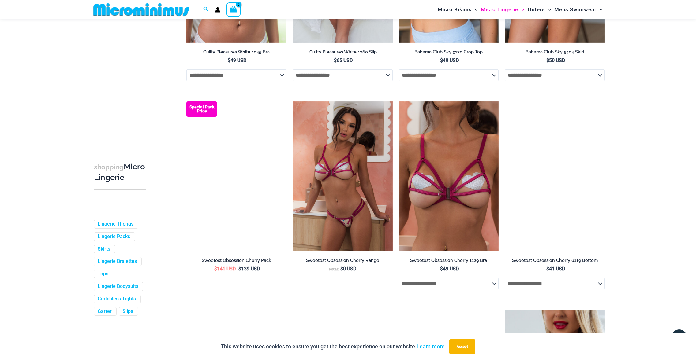
scroll to position [945, 0]
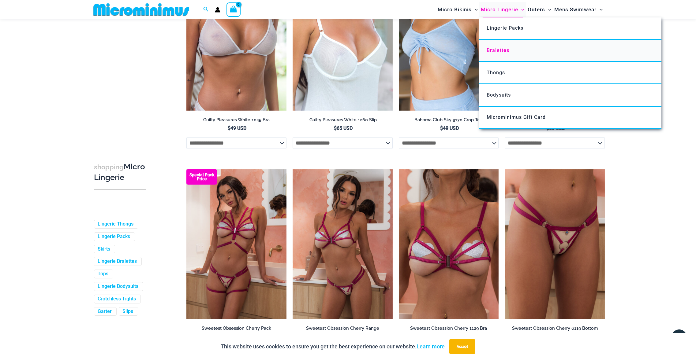
click at [500, 49] on span "Bralettes" at bounding box center [497, 50] width 23 height 6
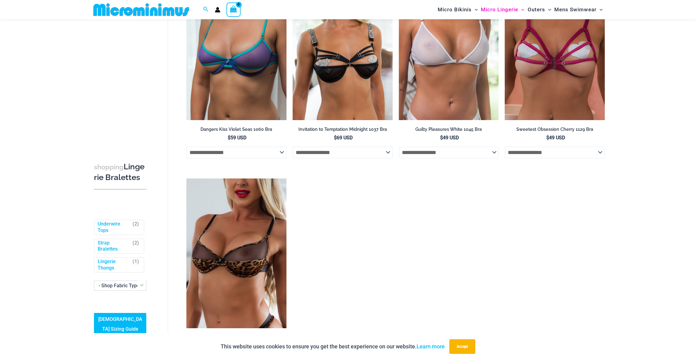
scroll to position [336, 0]
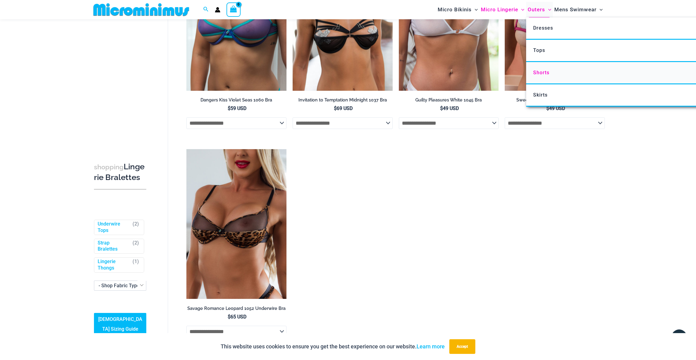
click at [540, 73] on span "Shorts" at bounding box center [541, 73] width 16 height 6
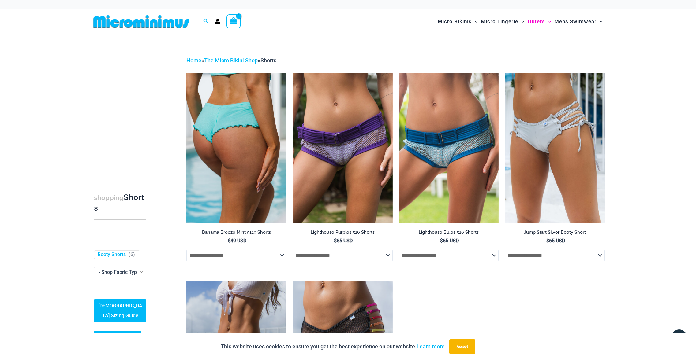
click at [262, 116] on img at bounding box center [236, 148] width 100 height 150
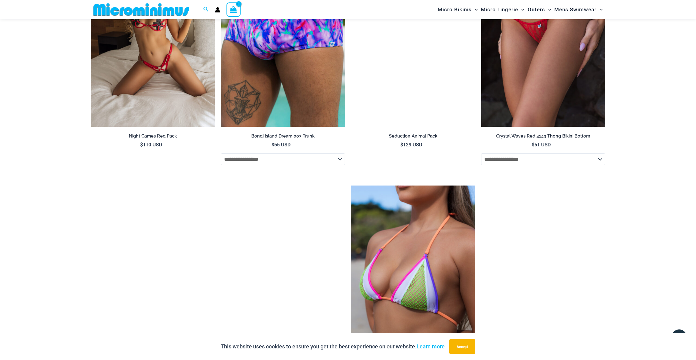
scroll to position [1485, 0]
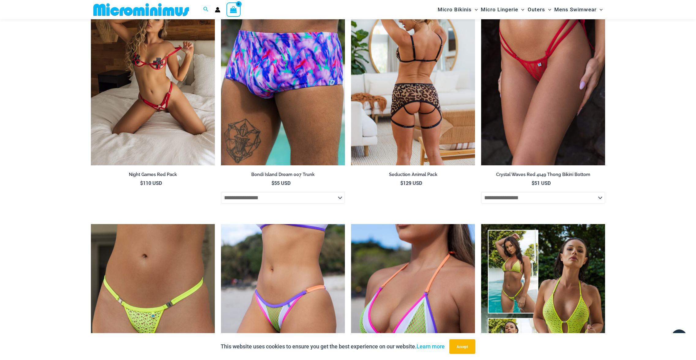
click at [430, 87] on img at bounding box center [413, 73] width 124 height 186
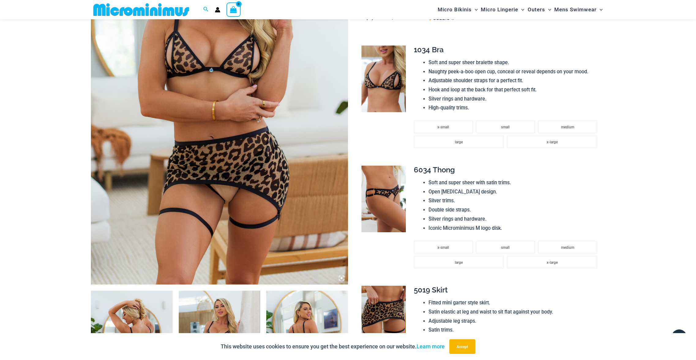
scroll to position [149, 0]
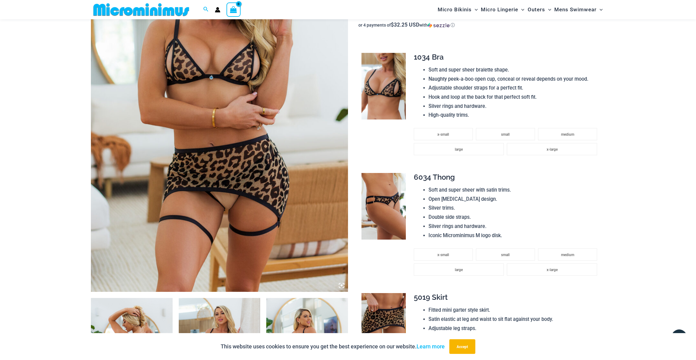
click at [164, 125] on img at bounding box center [219, 99] width 257 height 385
